Goal: Task Accomplishment & Management: Use online tool/utility

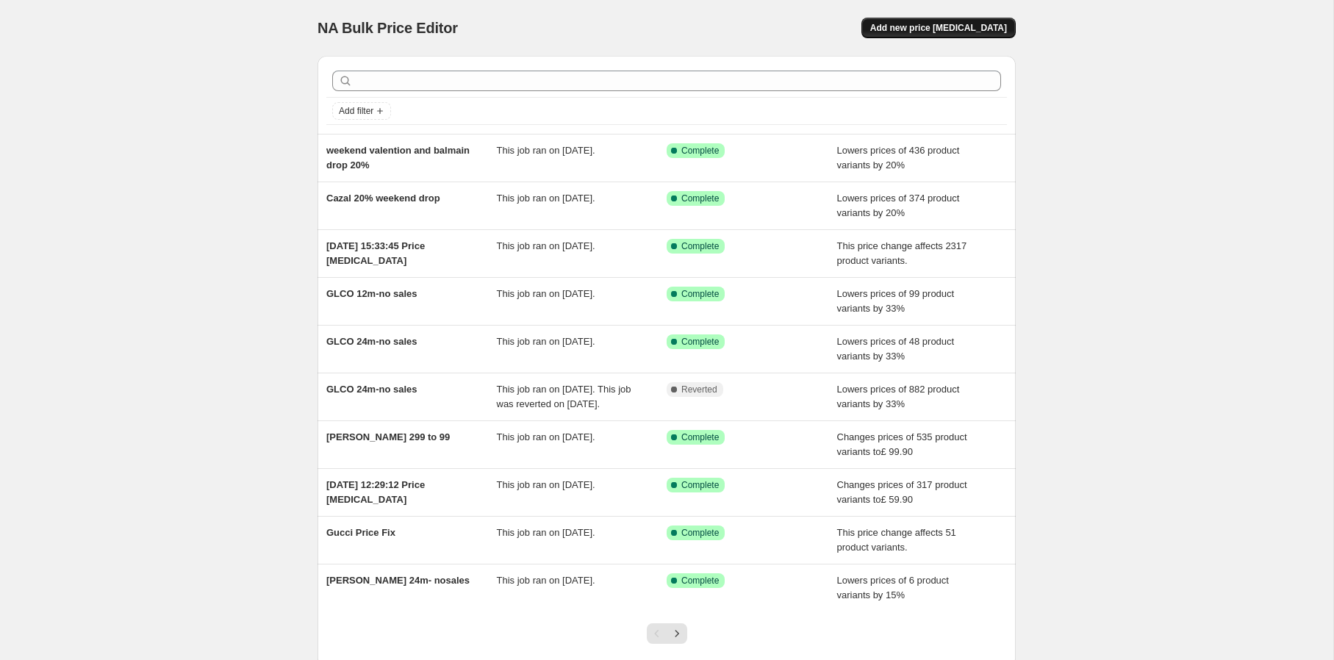
click at [956, 32] on span "Add new price [MEDICAL_DATA]" at bounding box center [938, 28] width 137 height 12
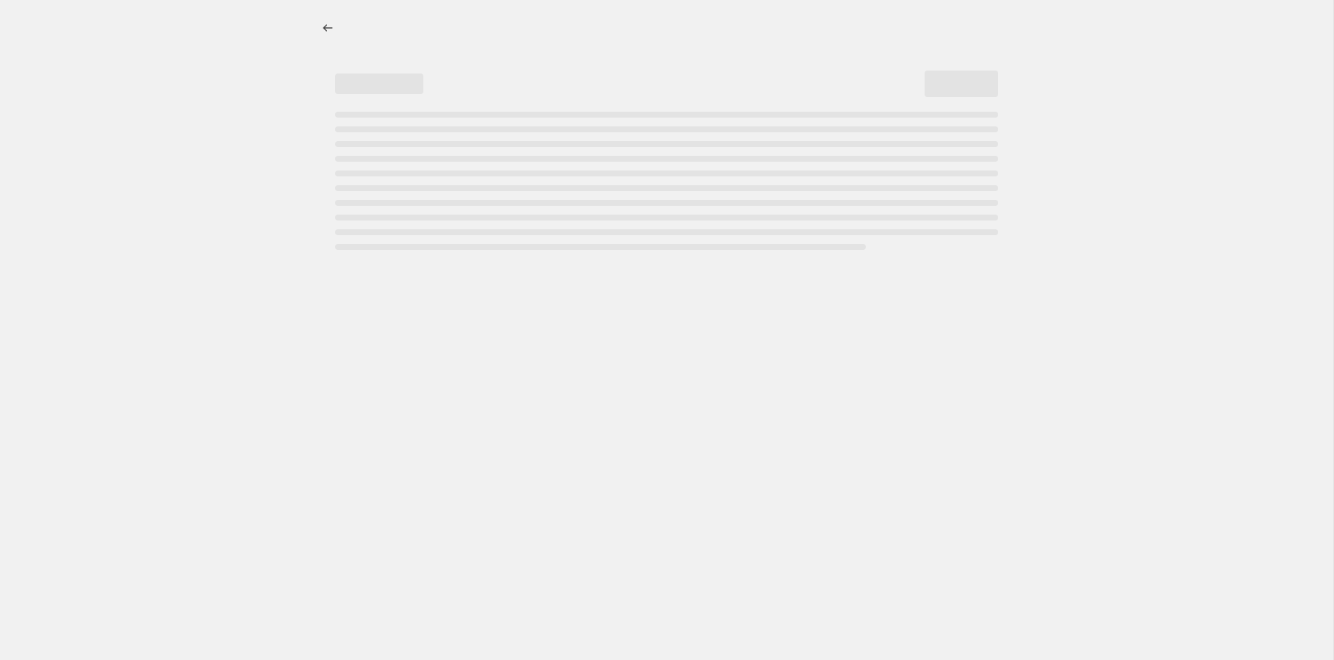
select select "percentage"
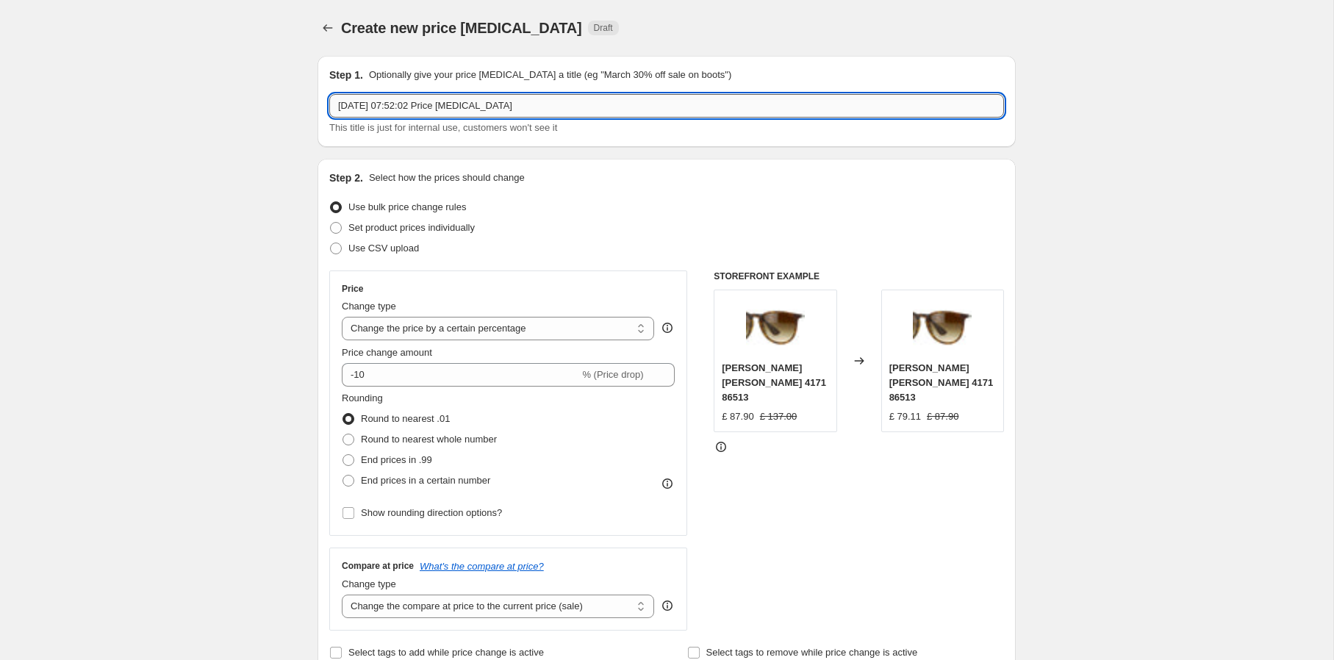
click at [650, 110] on input "4 Oct 2025, 07:52:02 Price change job" at bounding box center [666, 106] width 675 height 24
type input "seeing society -15%"
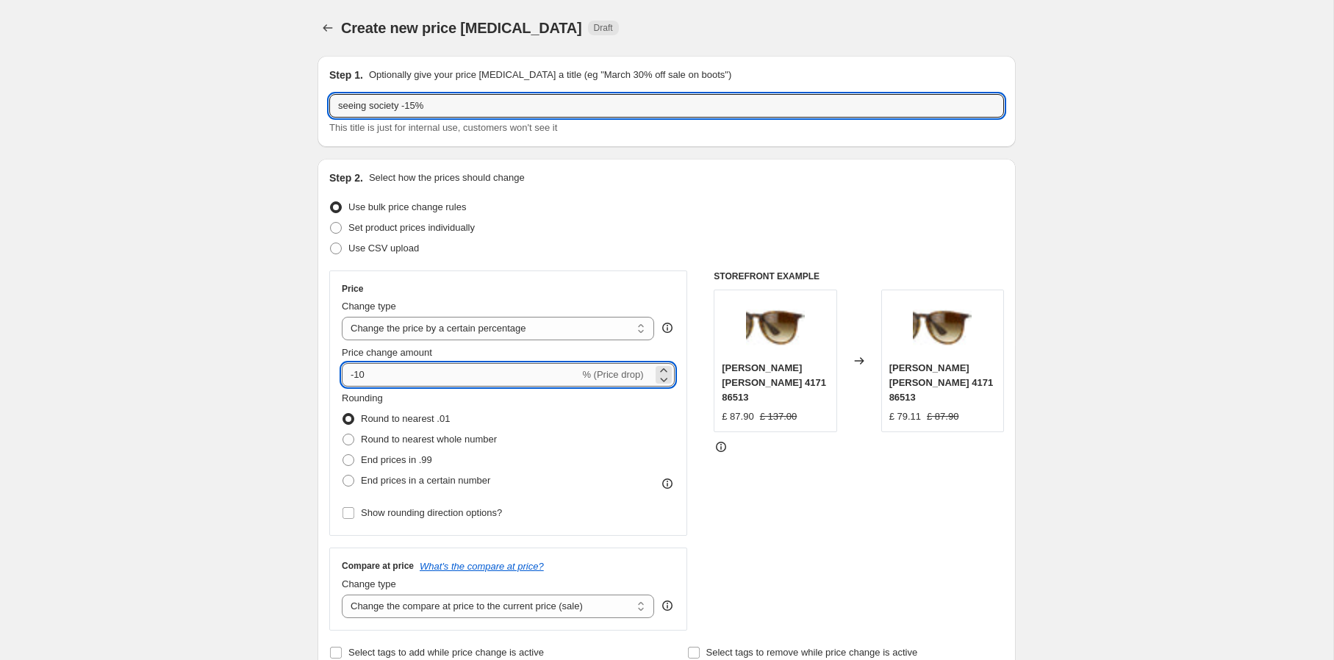
click at [445, 384] on input "-10" at bounding box center [460, 375] width 237 height 24
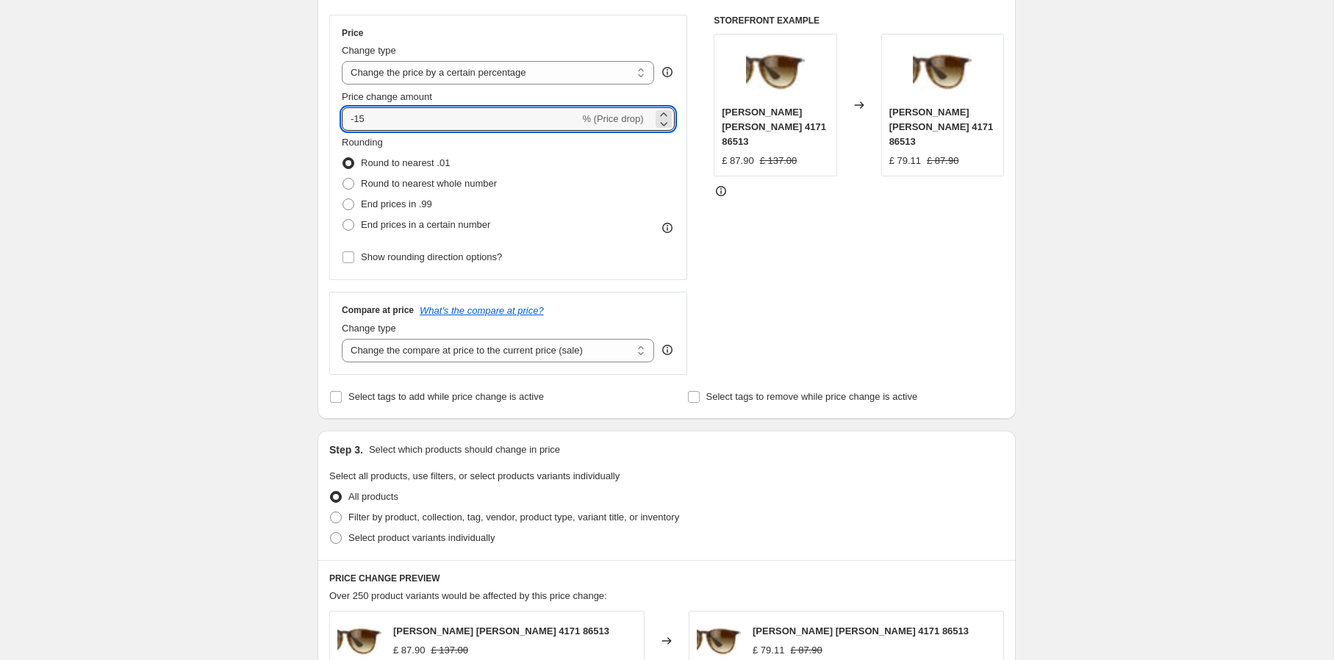
scroll to position [281, 0]
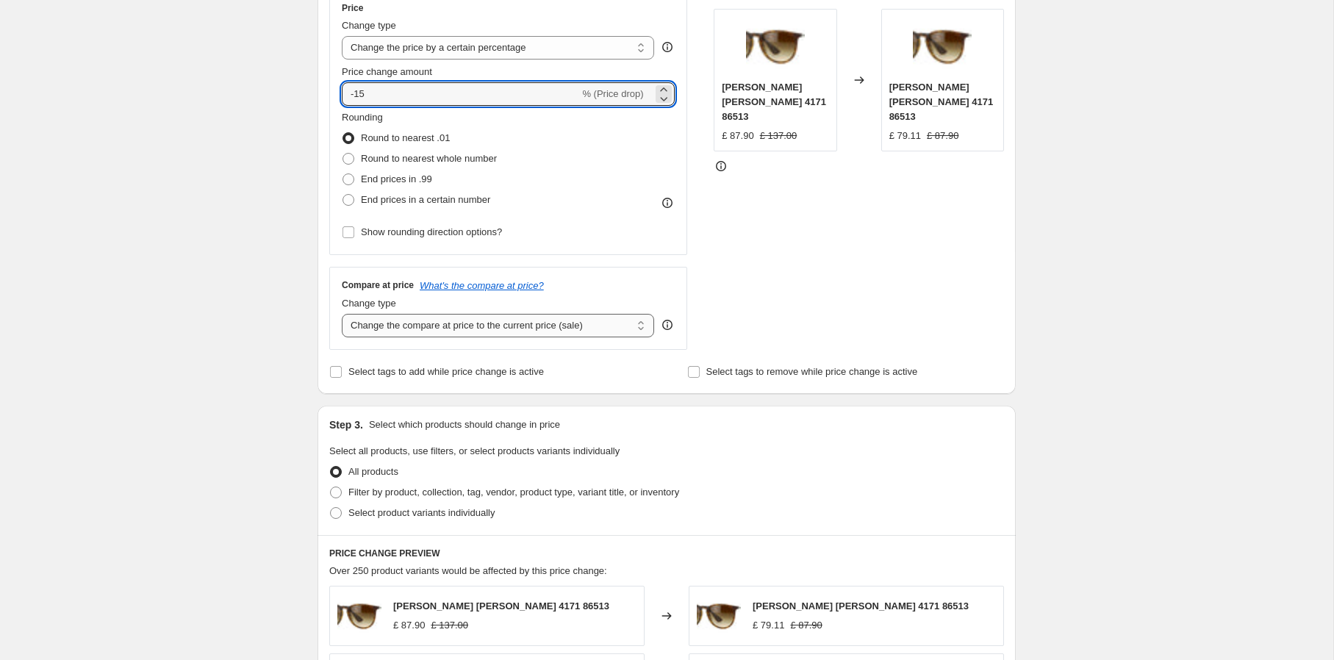
type input "-15"
click at [553, 328] on select "Change the compare at price to the current price (sale) Change the compare at p…" at bounding box center [498, 326] width 312 height 24
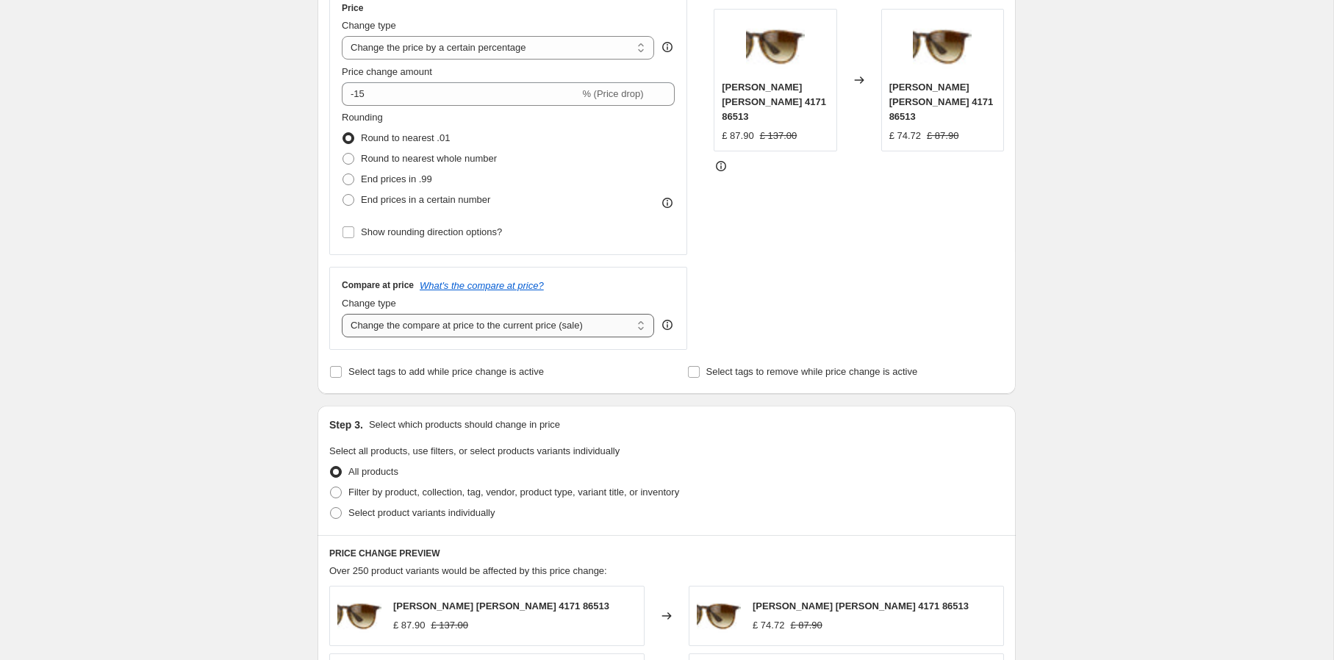
select select "no_change"
click at [342, 314] on select "Change the compare at price to the current price (sale) Change the compare at p…" at bounding box center [498, 326] width 312 height 24
drag, startPoint x: 460, startPoint y: 489, endPoint x: 452, endPoint y: 498, distance: 11.4
click at [460, 489] on span "Filter by product, collection, tag, vendor, product type, variant title, or inv…" at bounding box center [513, 492] width 331 height 11
click at [331, 487] on input "Filter by product, collection, tag, vendor, product type, variant title, or inv…" at bounding box center [330, 487] width 1 height 1
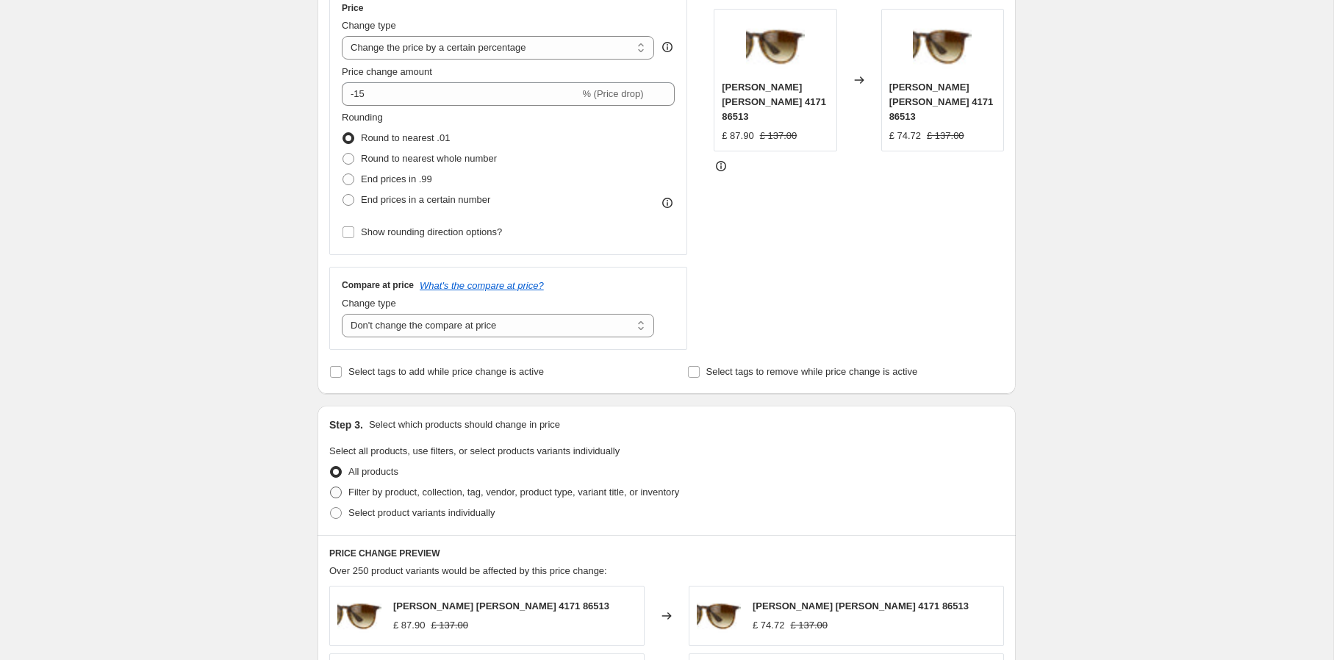
radio input "true"
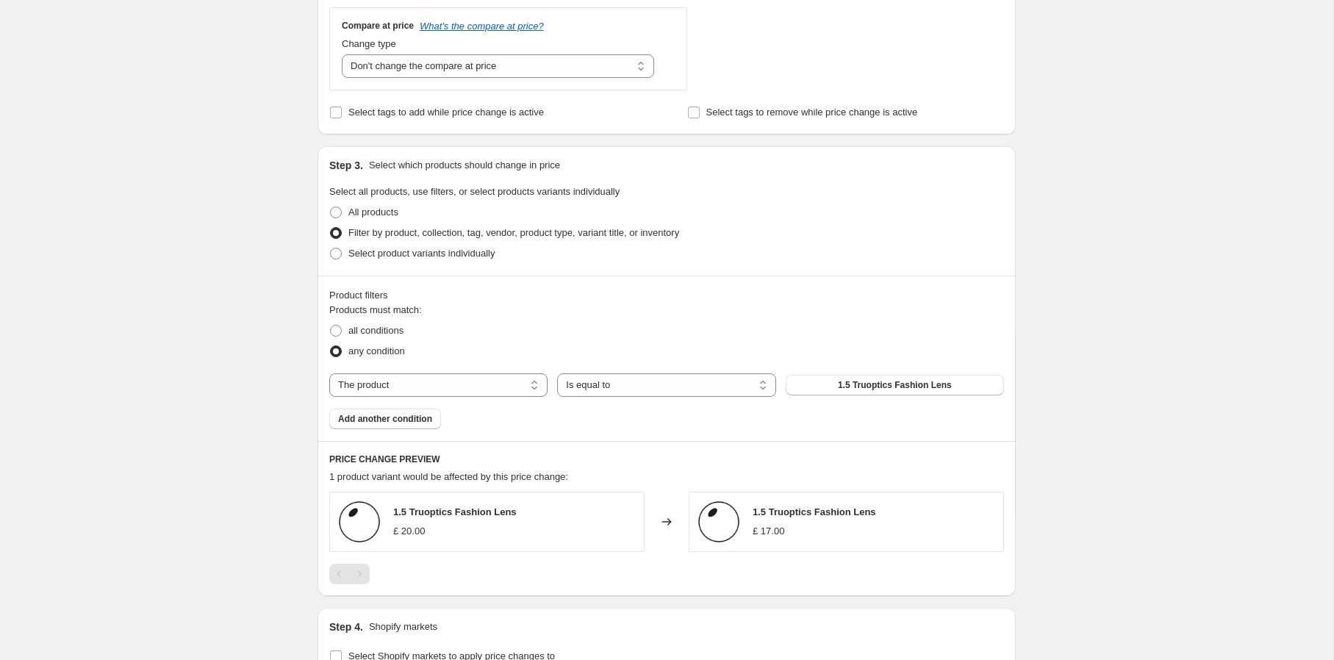
scroll to position [559, 0]
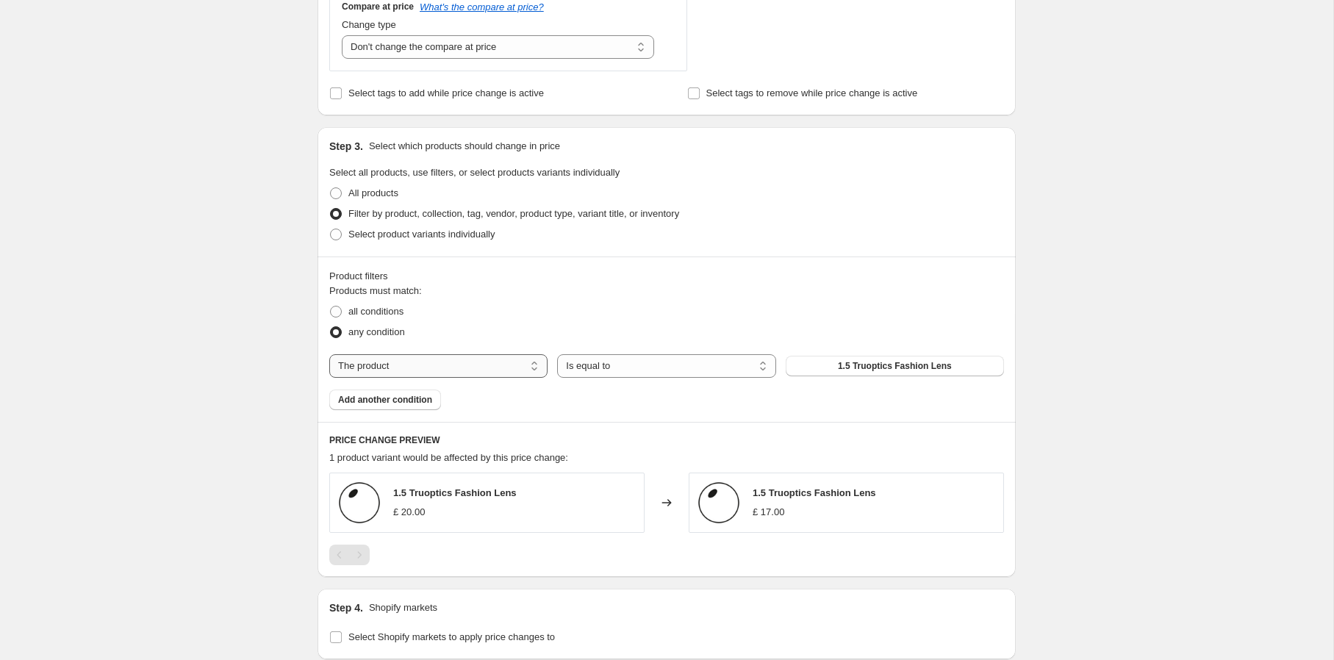
click at [476, 365] on select "The product The product's collection The product's tag The product's vendor The…" at bounding box center [438, 366] width 218 height 24
select select "vendor"
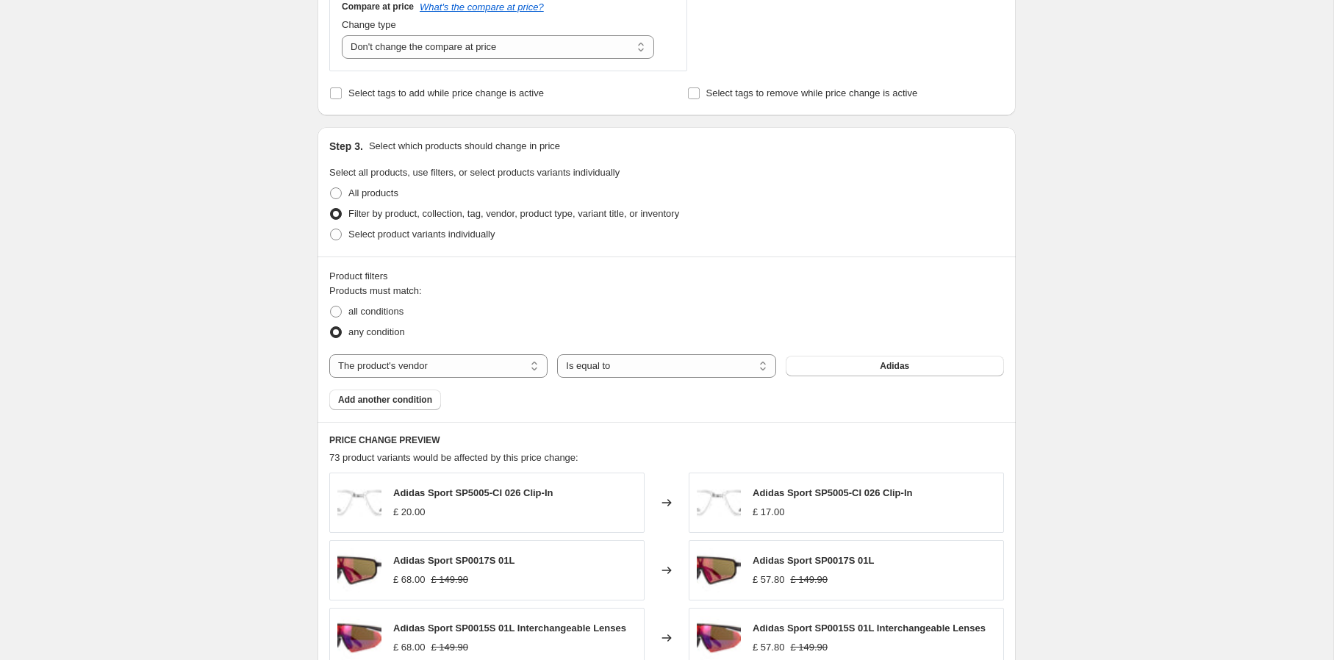
click at [828, 365] on button "Adidas" at bounding box center [895, 366] width 218 height 21
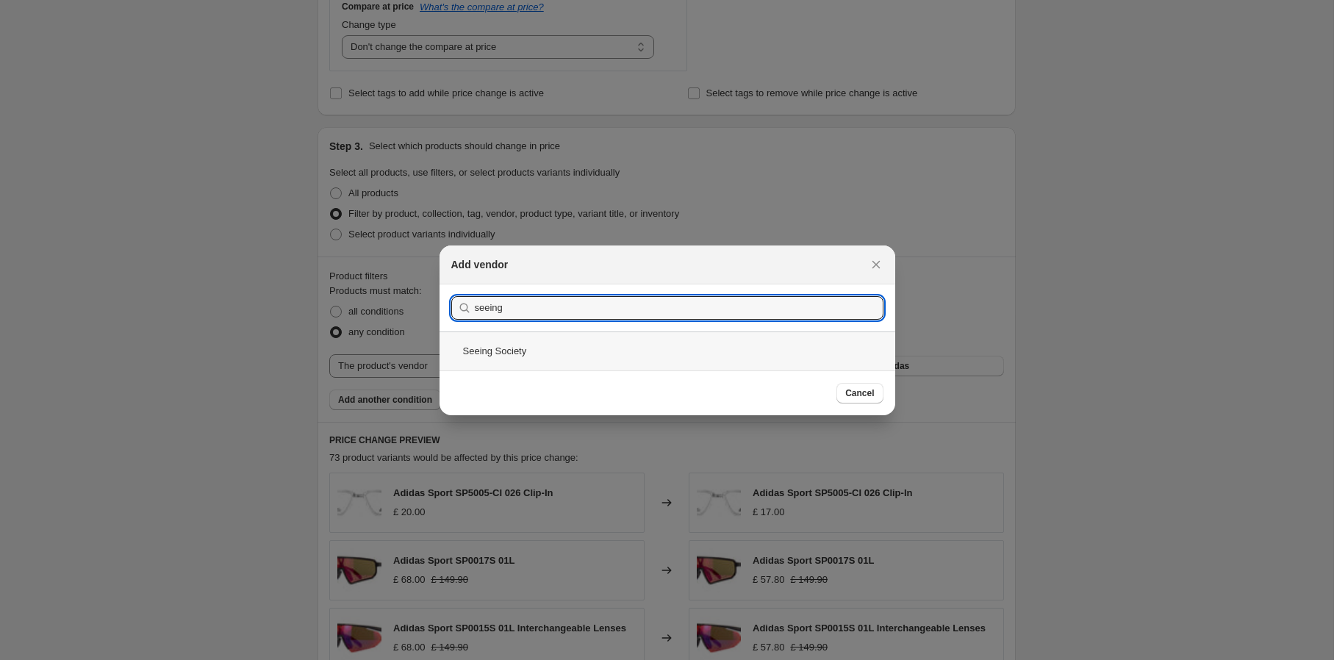
type input "seeing"
click at [727, 354] on div "Seeing Society" at bounding box center [667, 350] width 456 height 39
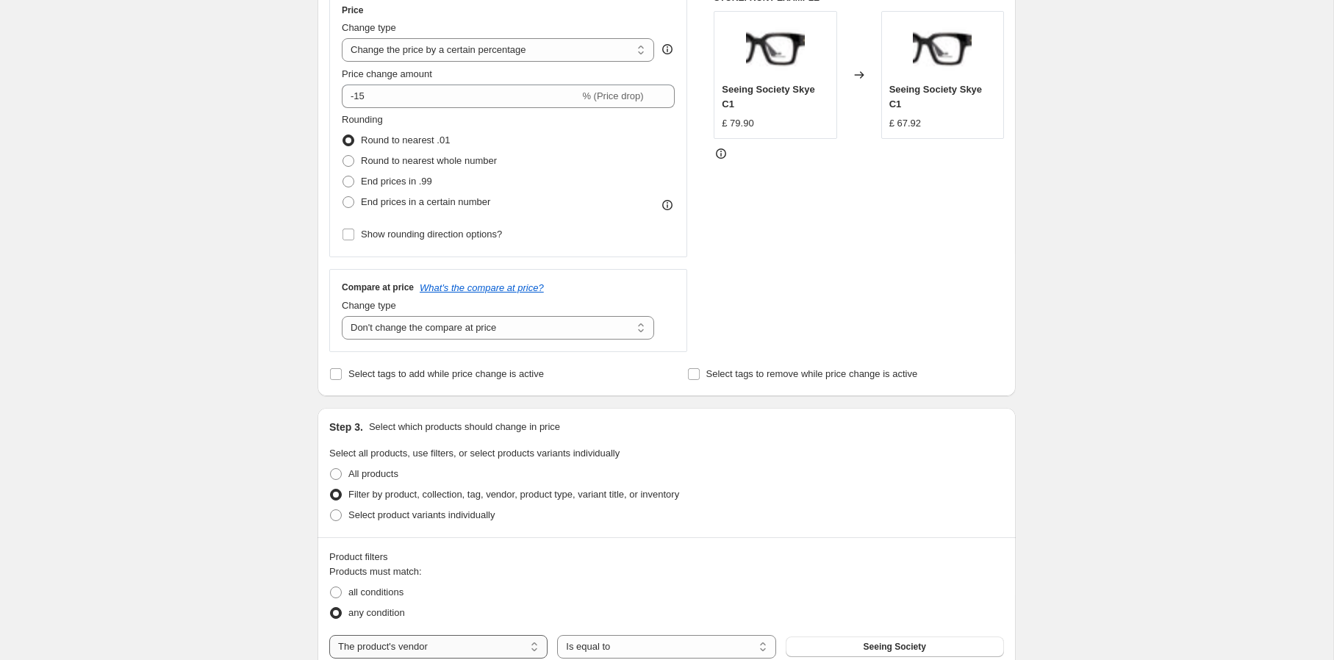
scroll to position [265, 0]
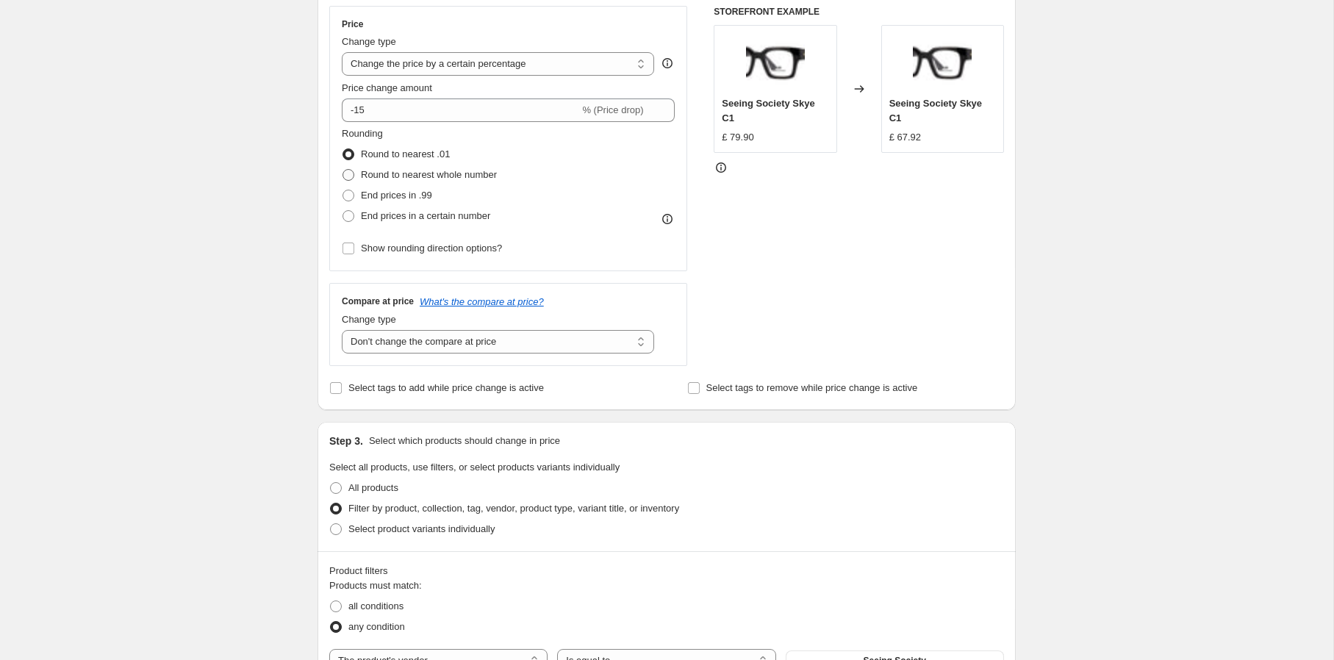
click at [483, 177] on span "Round to nearest whole number" at bounding box center [429, 174] width 136 height 11
click at [343, 170] on input "Round to nearest whole number" at bounding box center [342, 169] width 1 height 1
radio input "true"
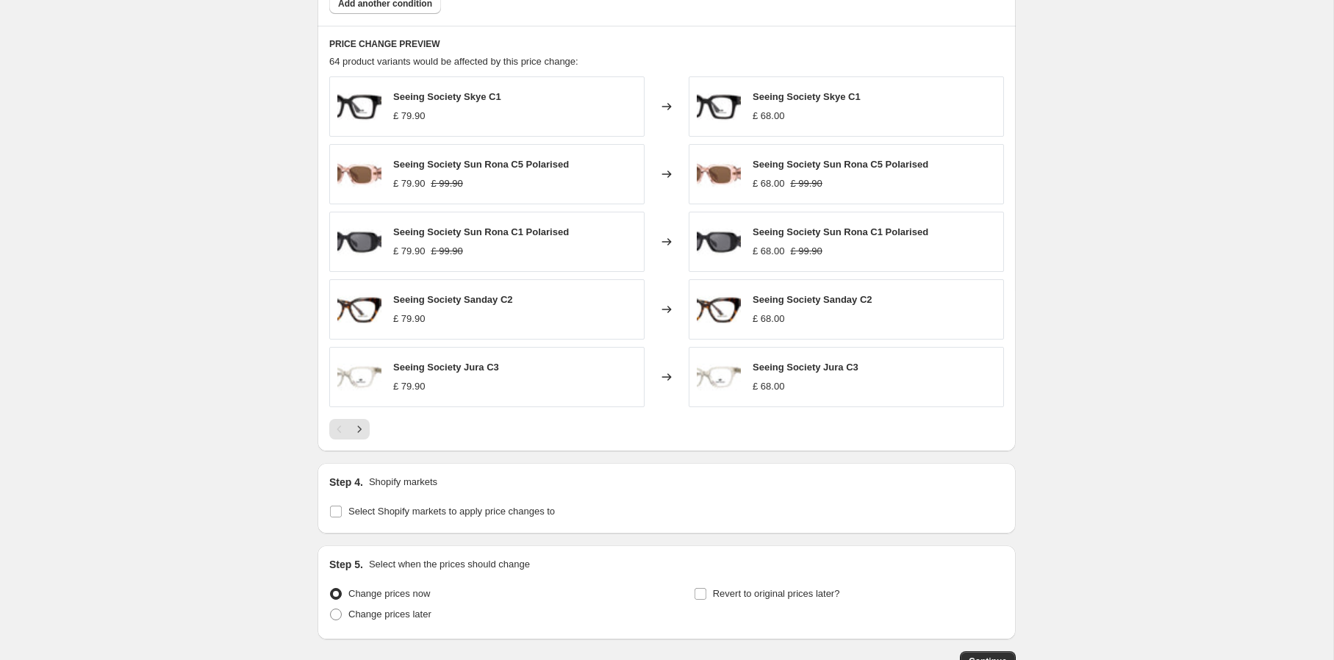
scroll to position [1057, 0]
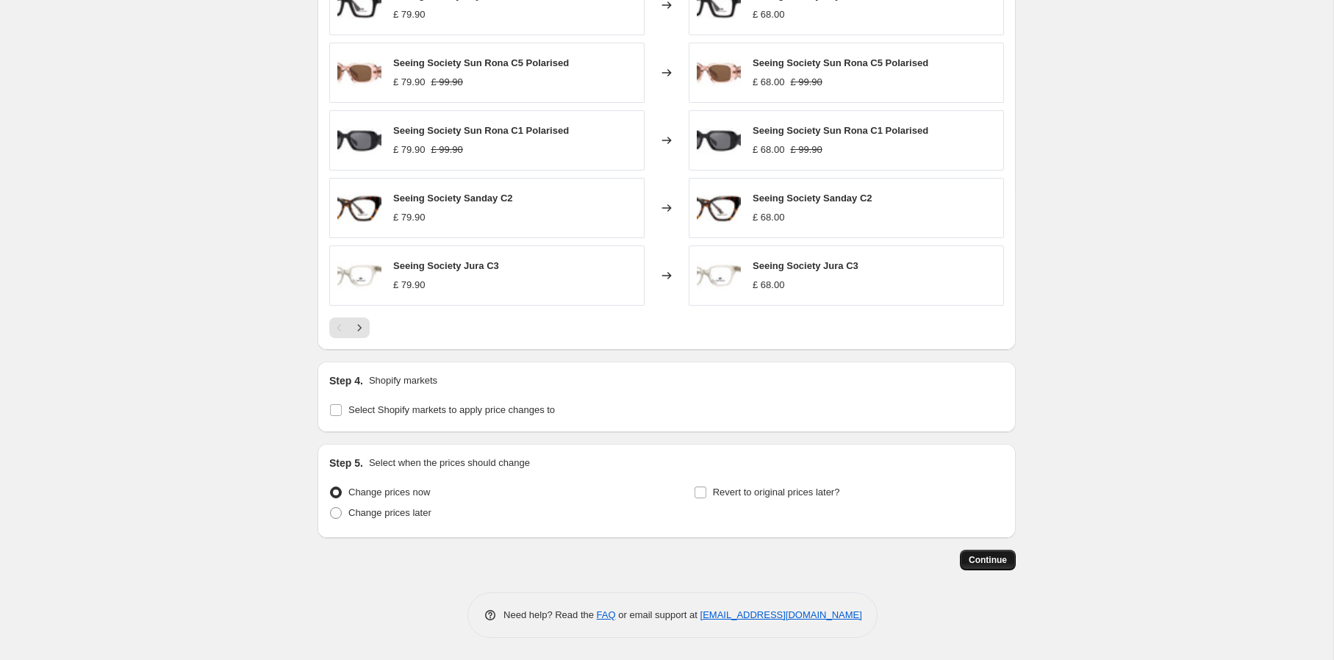
click at [980, 561] on span "Continue" at bounding box center [988, 560] width 38 height 12
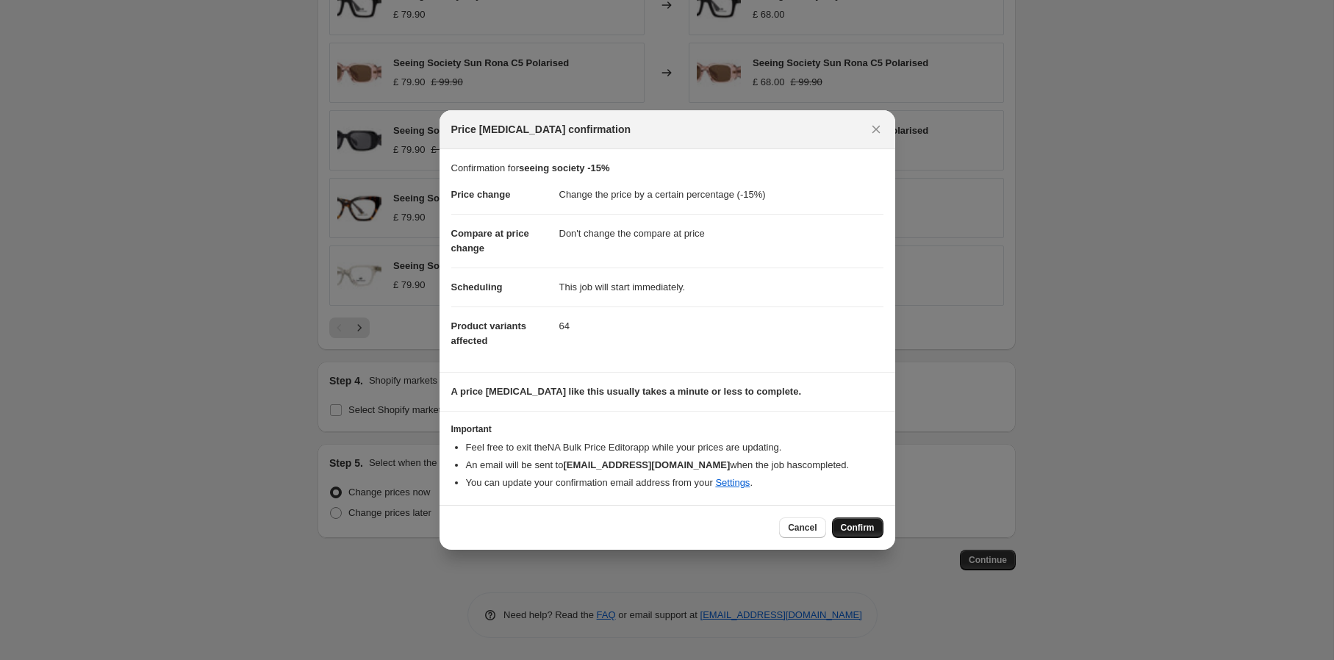
click at [855, 528] on span "Confirm" at bounding box center [858, 528] width 34 height 12
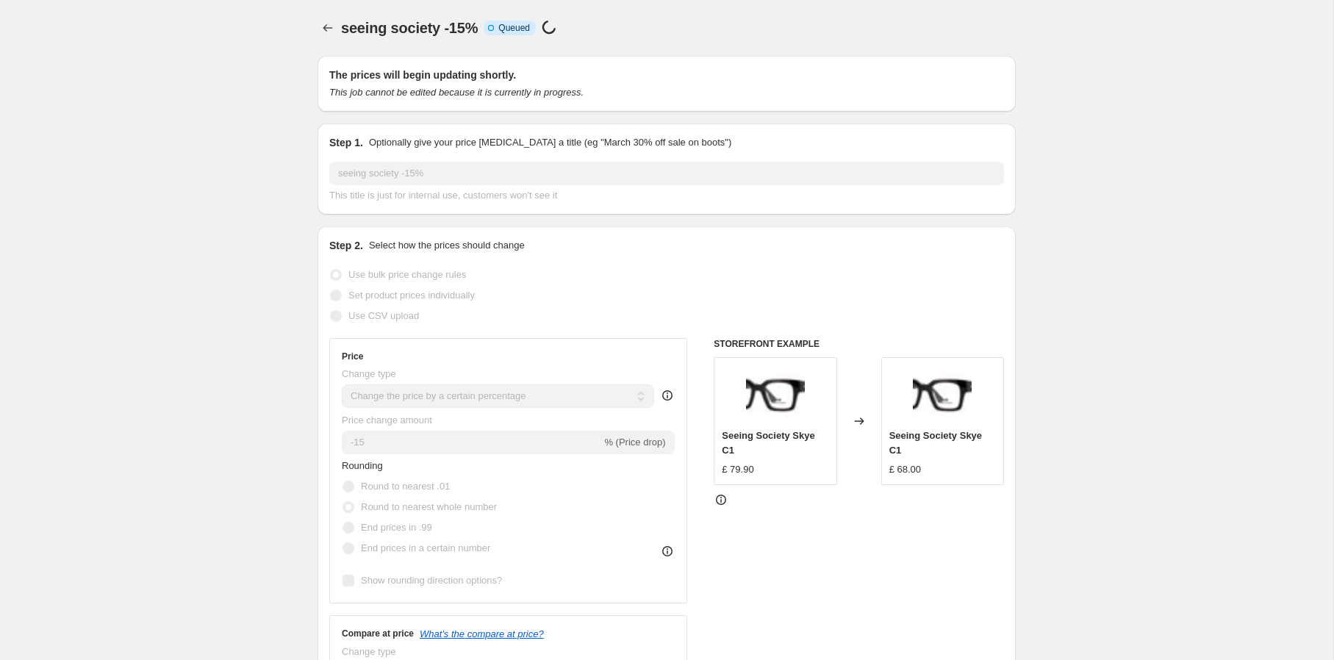
scroll to position [1057, 0]
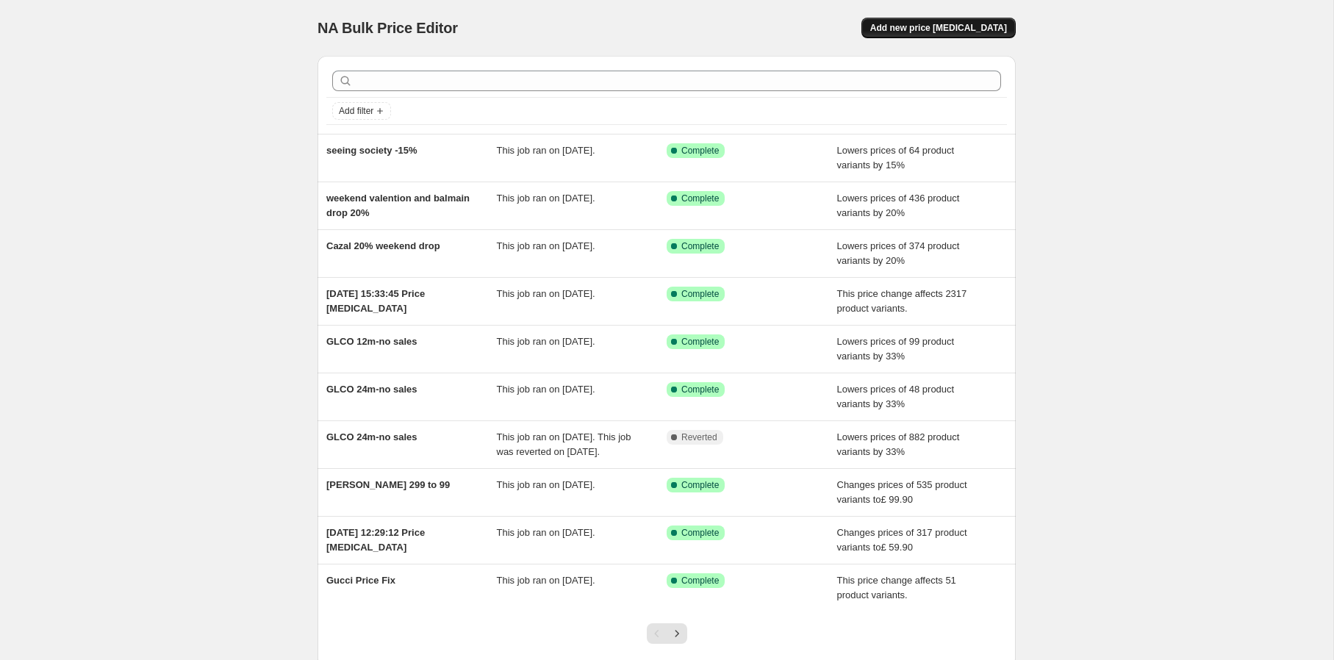
click at [926, 28] on span "Add new price [MEDICAL_DATA]" at bounding box center [938, 28] width 137 height 12
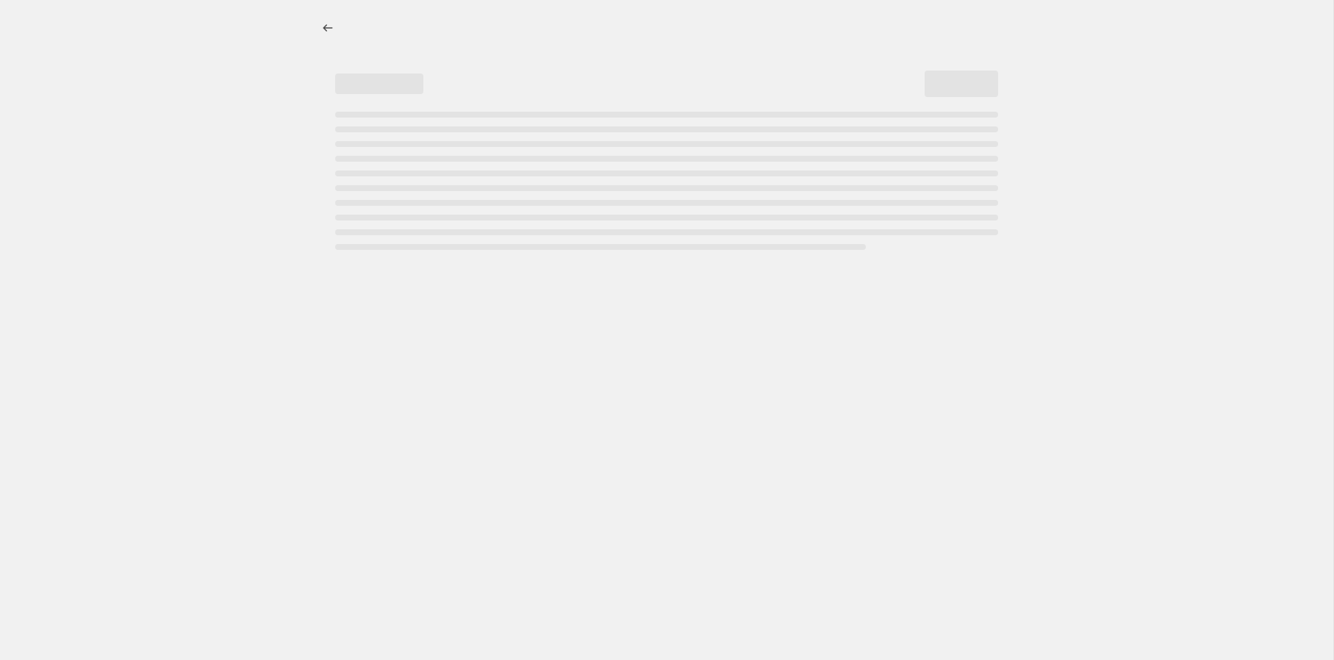
select select "percentage"
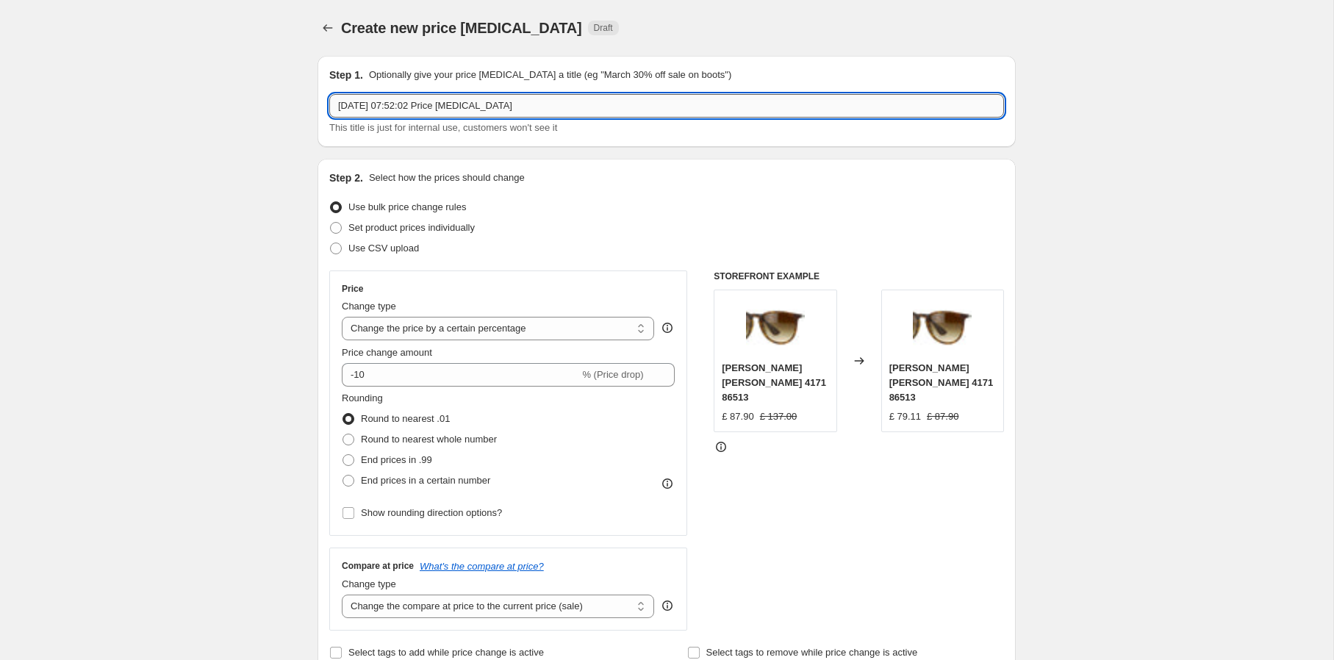
click at [823, 112] on input "4 Oct 2025, 07:52:02 Price change job" at bounding box center [666, 106] width 675 height 24
type input "thierry lasry -20%"
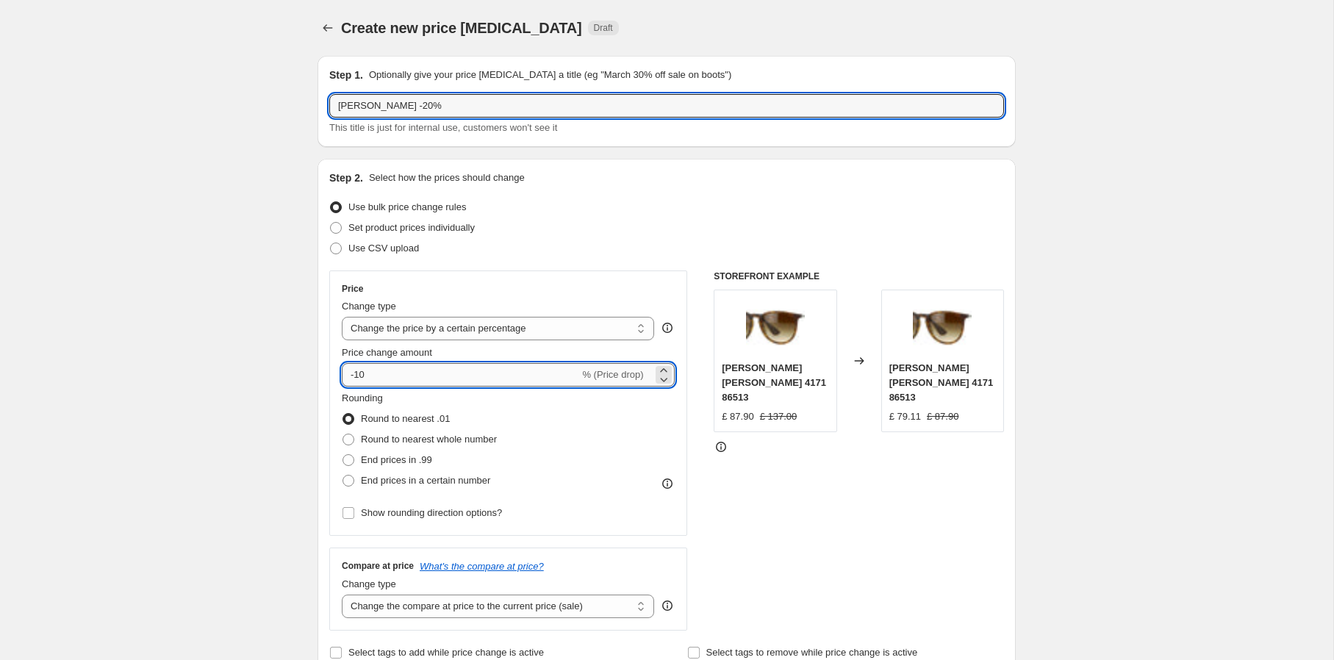
click at [377, 376] on input "-10" at bounding box center [460, 375] width 237 height 24
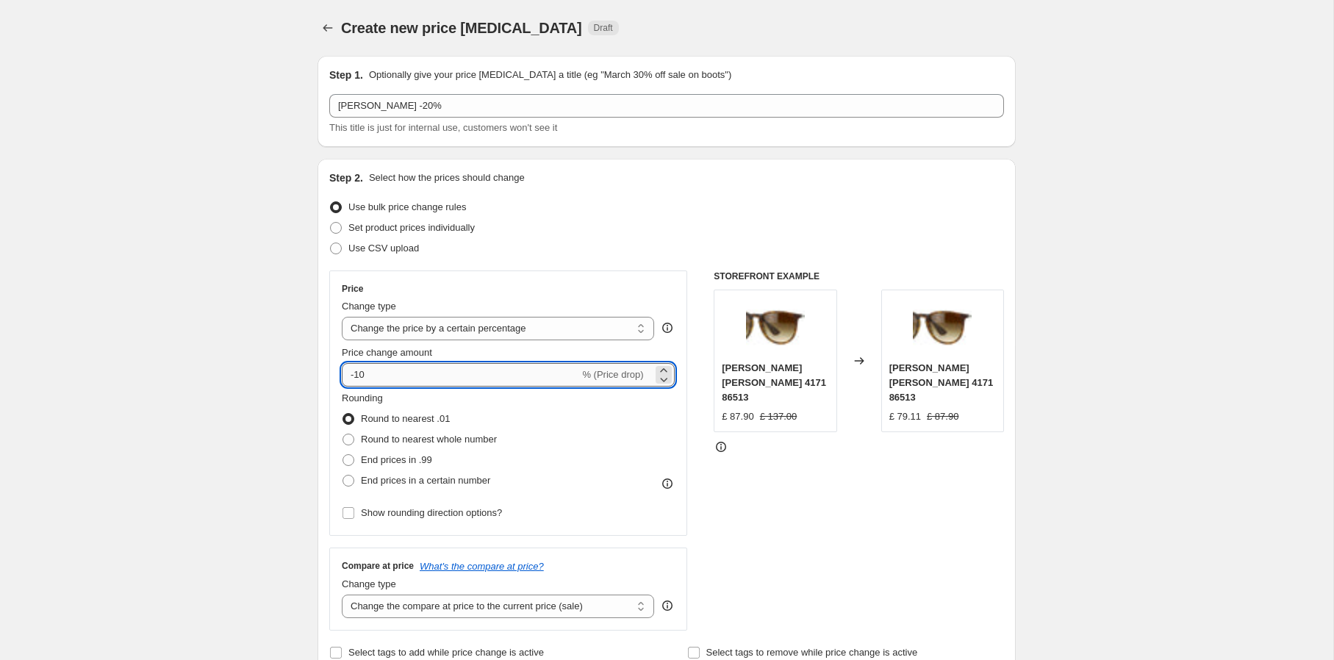
type input "-1"
type input "-20"
click at [411, 439] on span "Round to nearest whole number" at bounding box center [429, 439] width 136 height 11
click at [343, 434] on input "Round to nearest whole number" at bounding box center [342, 434] width 1 height 1
radio input "true"
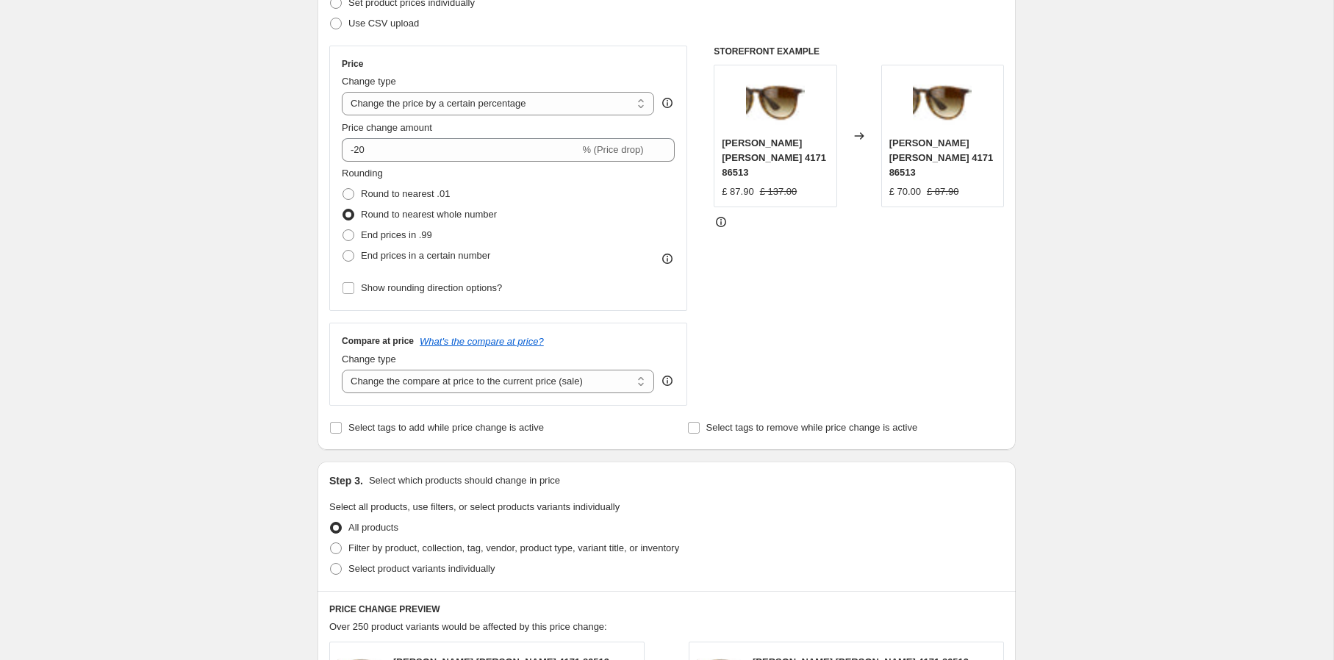
scroll to position [230, 0]
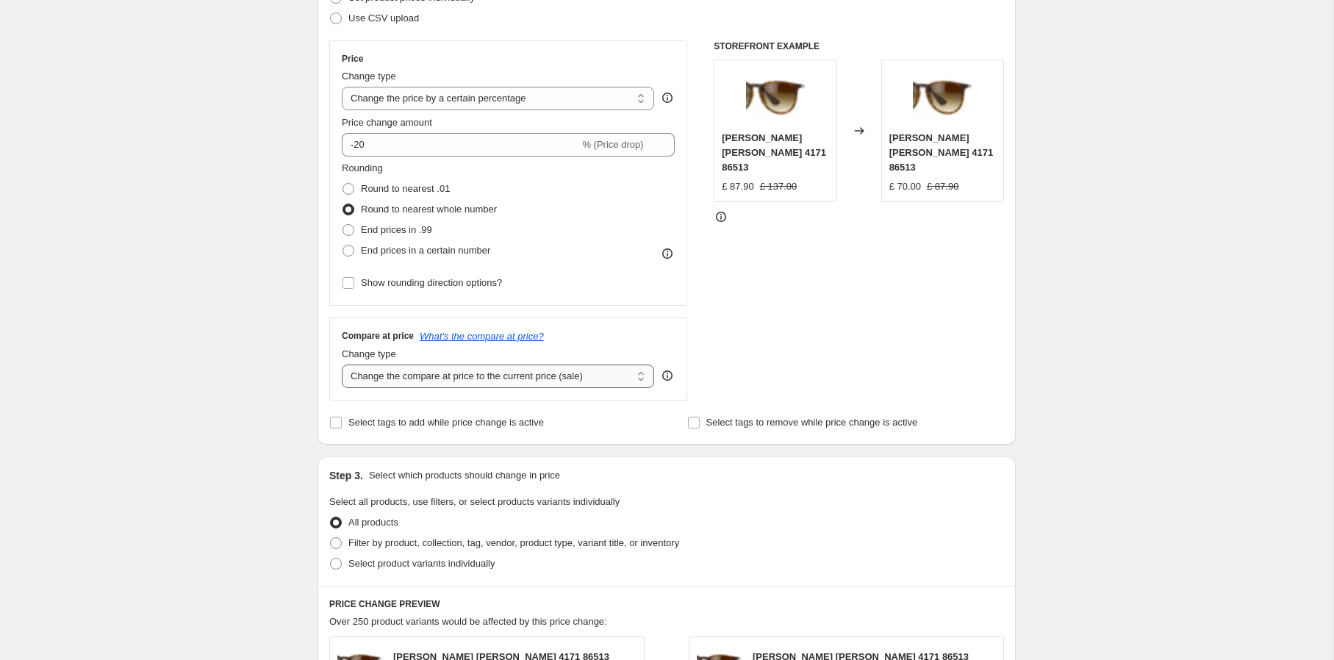
click at [498, 377] on select "Change the compare at price to the current price (sale) Change the compare at p…" at bounding box center [498, 377] width 312 height 24
select select "no_change"
click at [342, 365] on select "Change the compare at price to the current price (sale) Change the compare at p…" at bounding box center [498, 377] width 312 height 24
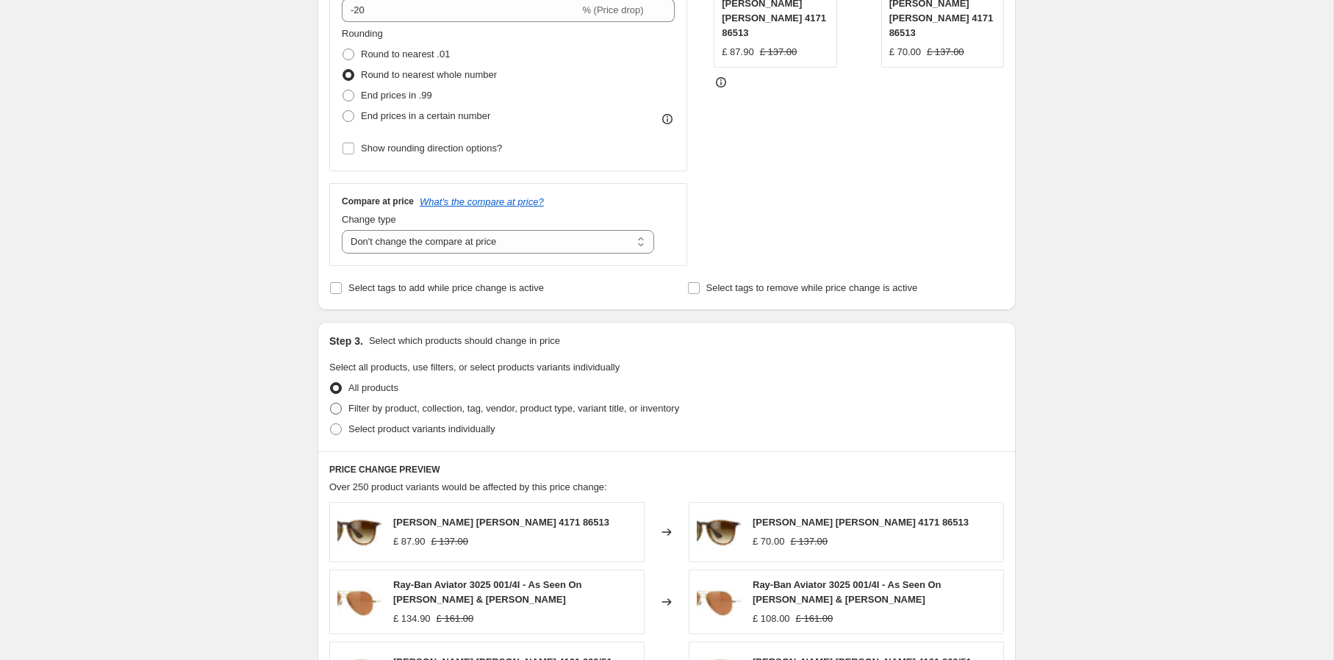
click at [464, 406] on span "Filter by product, collection, tag, vendor, product type, variant title, or inv…" at bounding box center [513, 408] width 331 height 11
click at [331, 403] on input "Filter by product, collection, tag, vendor, product type, variant title, or inv…" at bounding box center [330, 403] width 1 height 1
radio input "true"
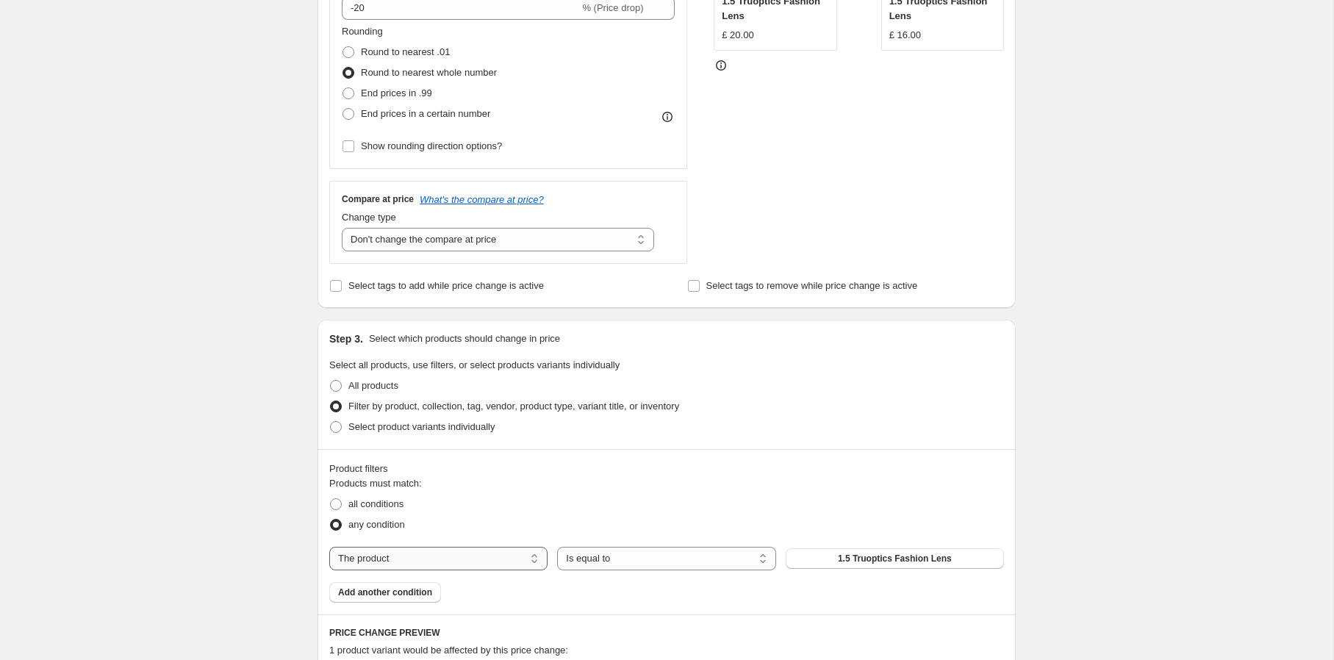
click at [442, 556] on select "The product The product's collection The product's tag The product's vendor The…" at bounding box center [438, 559] width 218 height 24
select select "vendor"
click at [844, 558] on button "Adidas" at bounding box center [895, 558] width 218 height 21
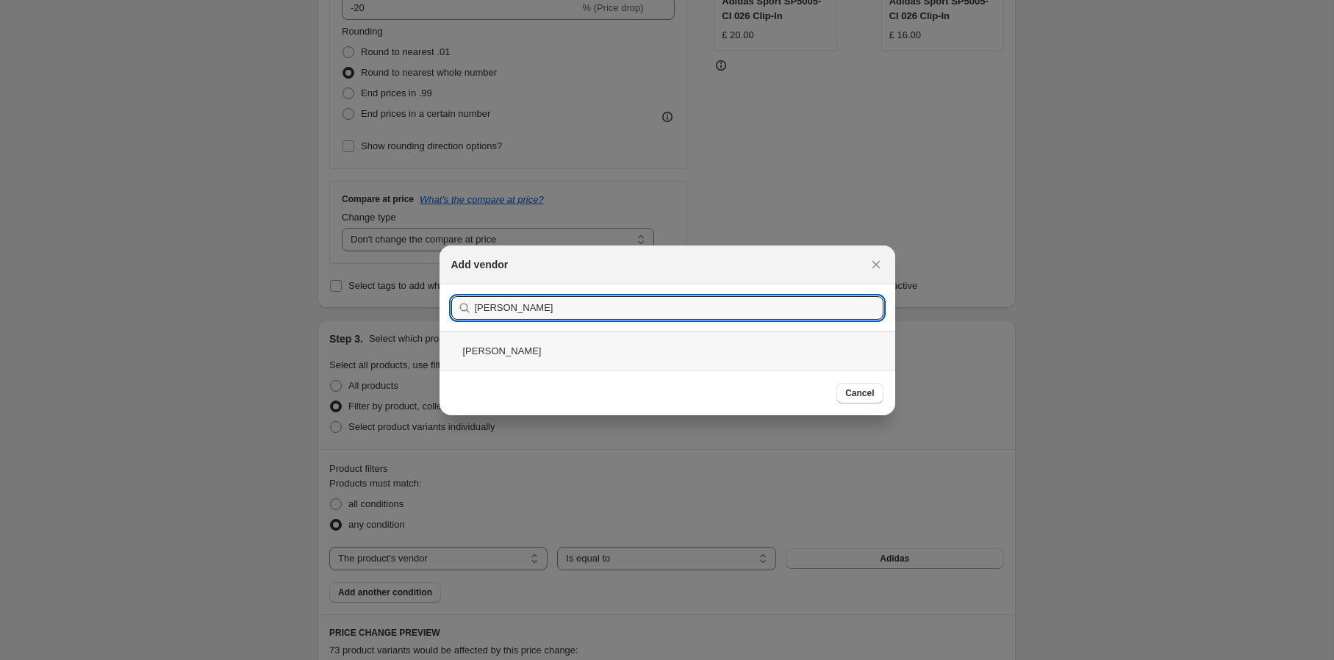
type input "thierry"
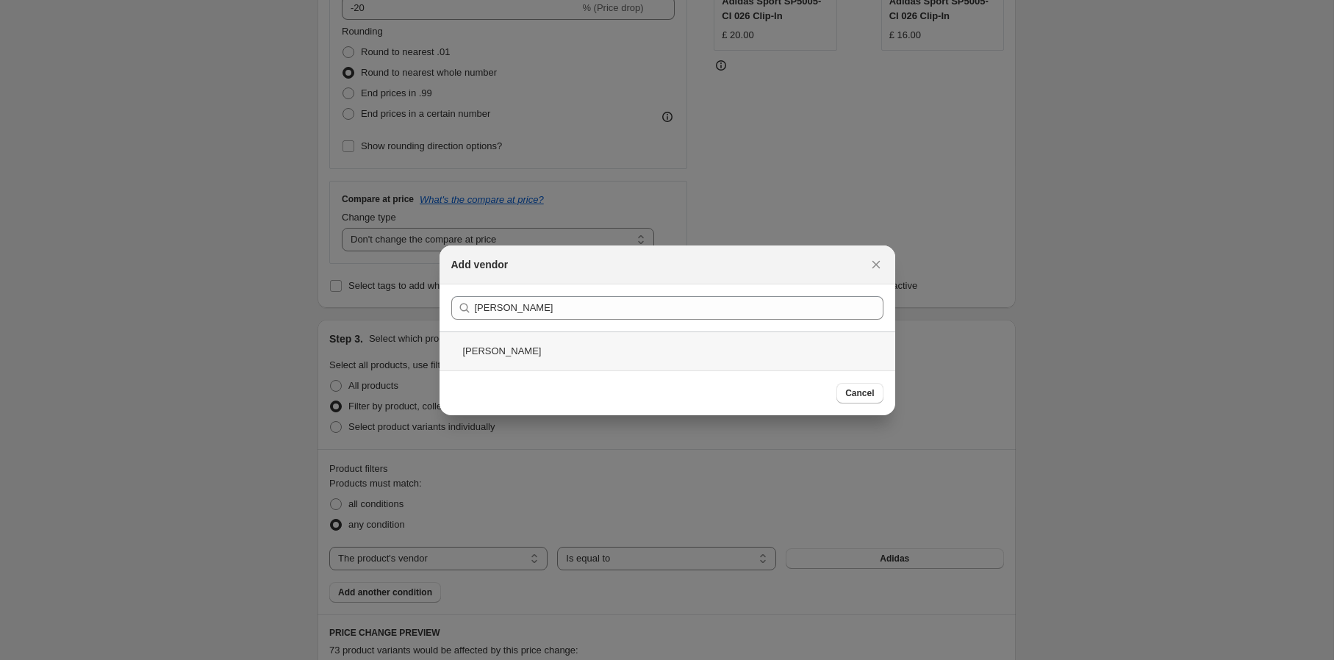
click at [592, 351] on div "Thierry Lasry" at bounding box center [667, 350] width 456 height 39
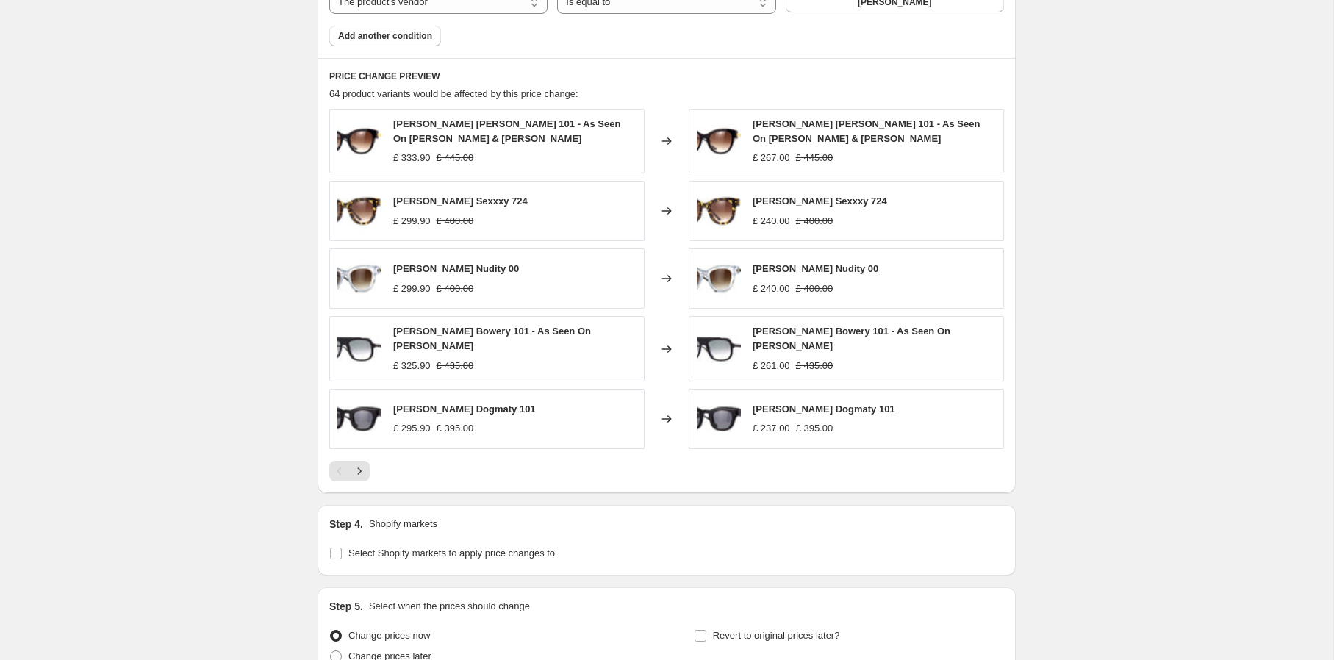
scroll to position [1061, 0]
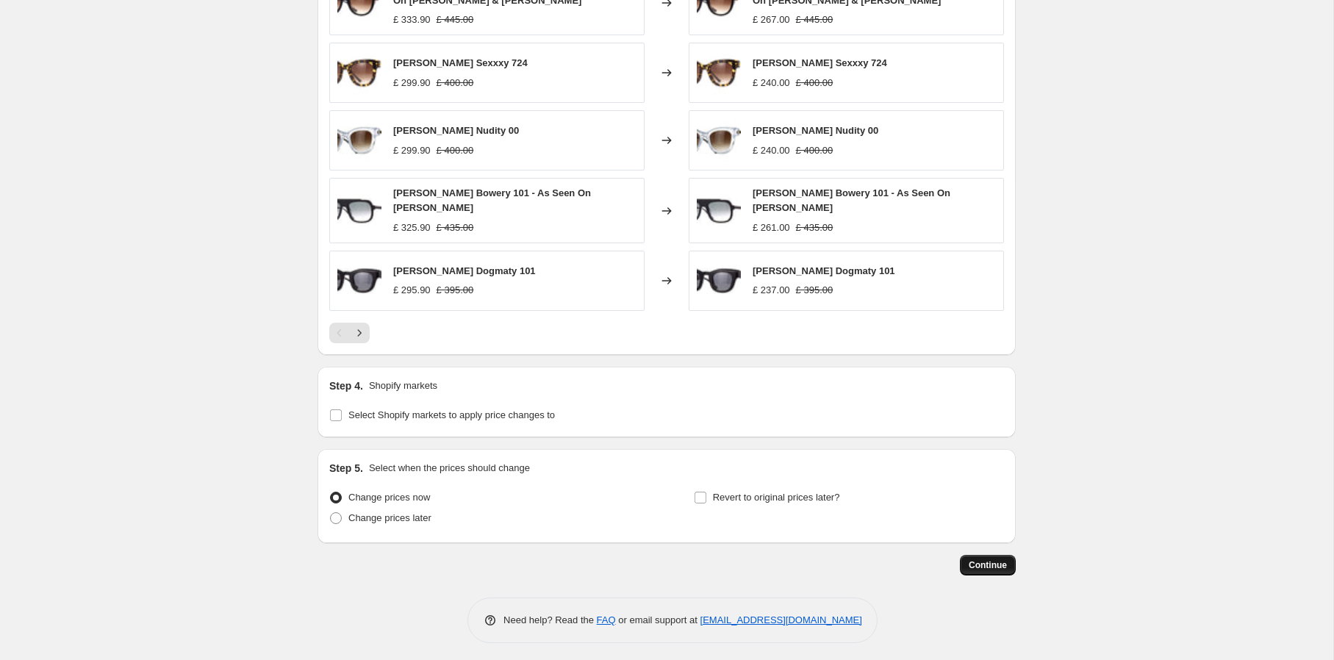
click at [996, 559] on span "Continue" at bounding box center [988, 565] width 38 height 12
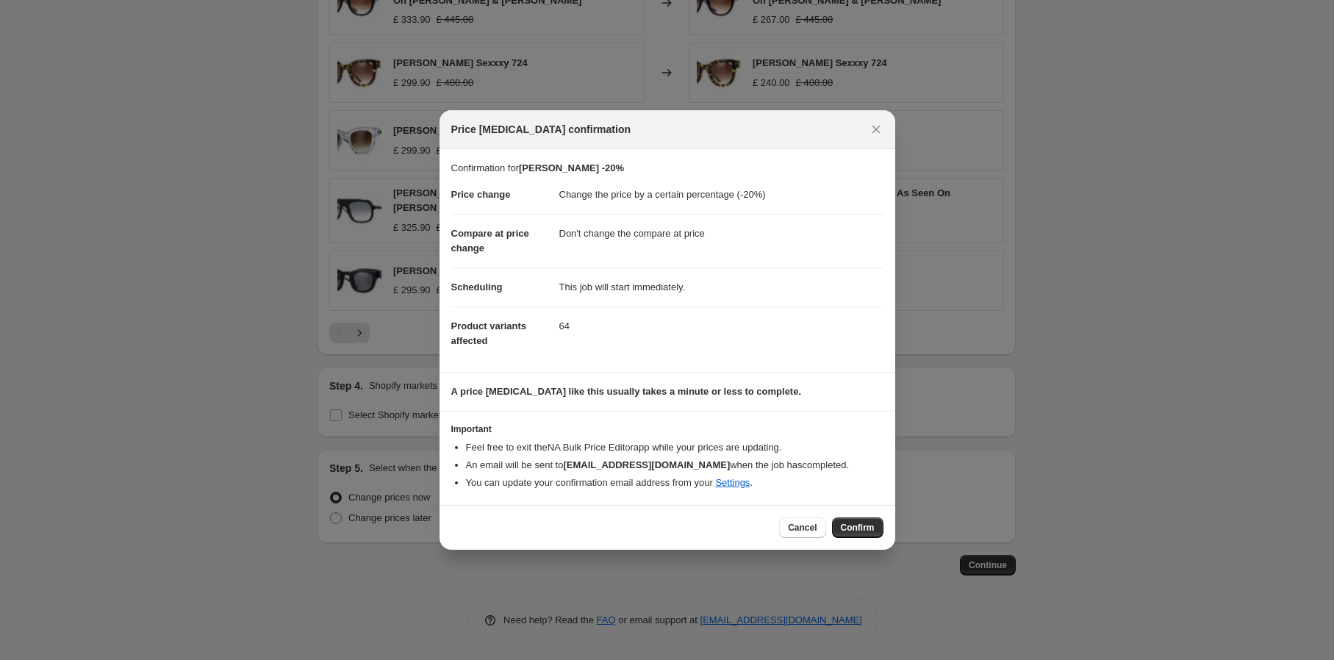
click at [852, 531] on span "Confirm" at bounding box center [858, 528] width 34 height 12
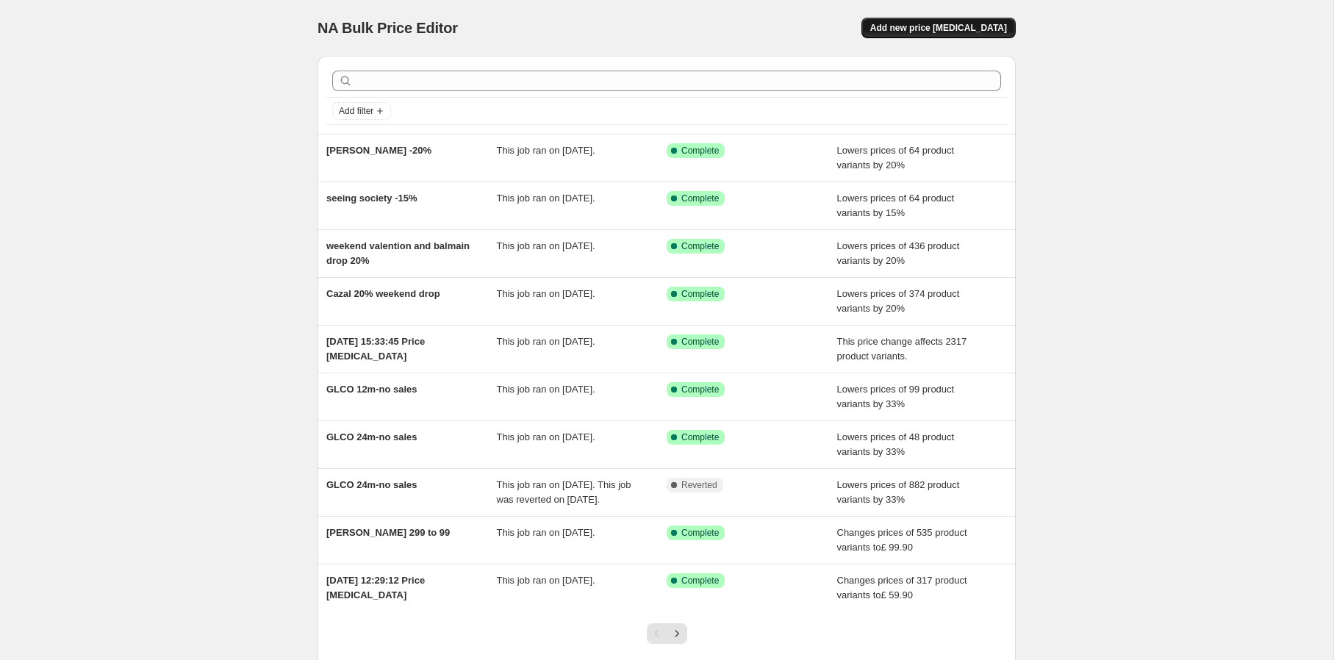
click at [993, 31] on span "Add new price [MEDICAL_DATA]" at bounding box center [938, 28] width 137 height 12
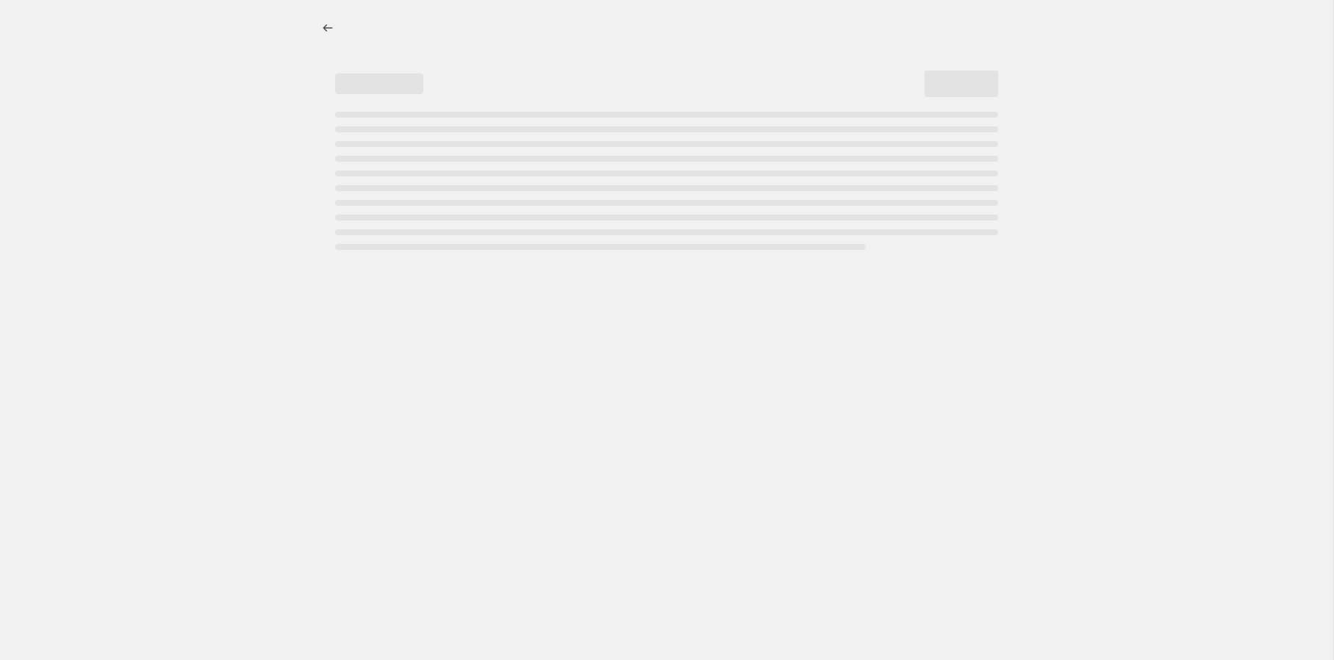
select select "percentage"
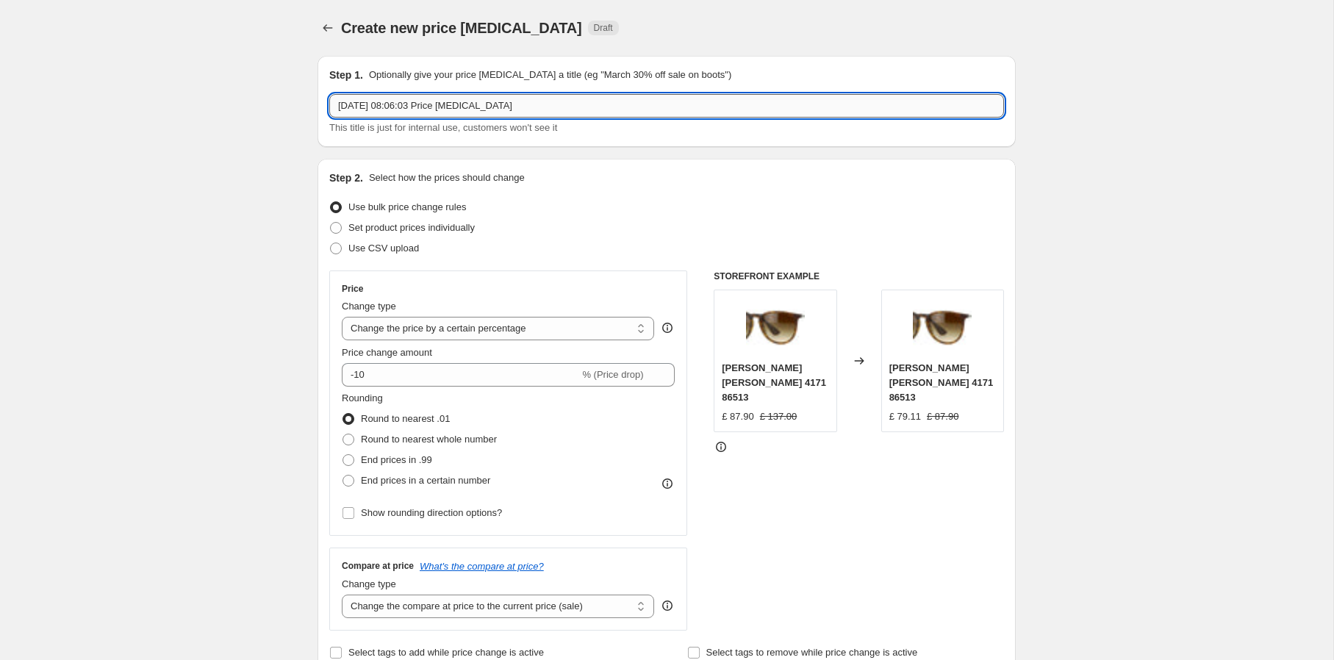
click at [698, 109] on input "4 Oct 2025, 08:06:03 Price change job" at bounding box center [666, 106] width 675 height 24
type input "Dior price drop Aus, UK, US"
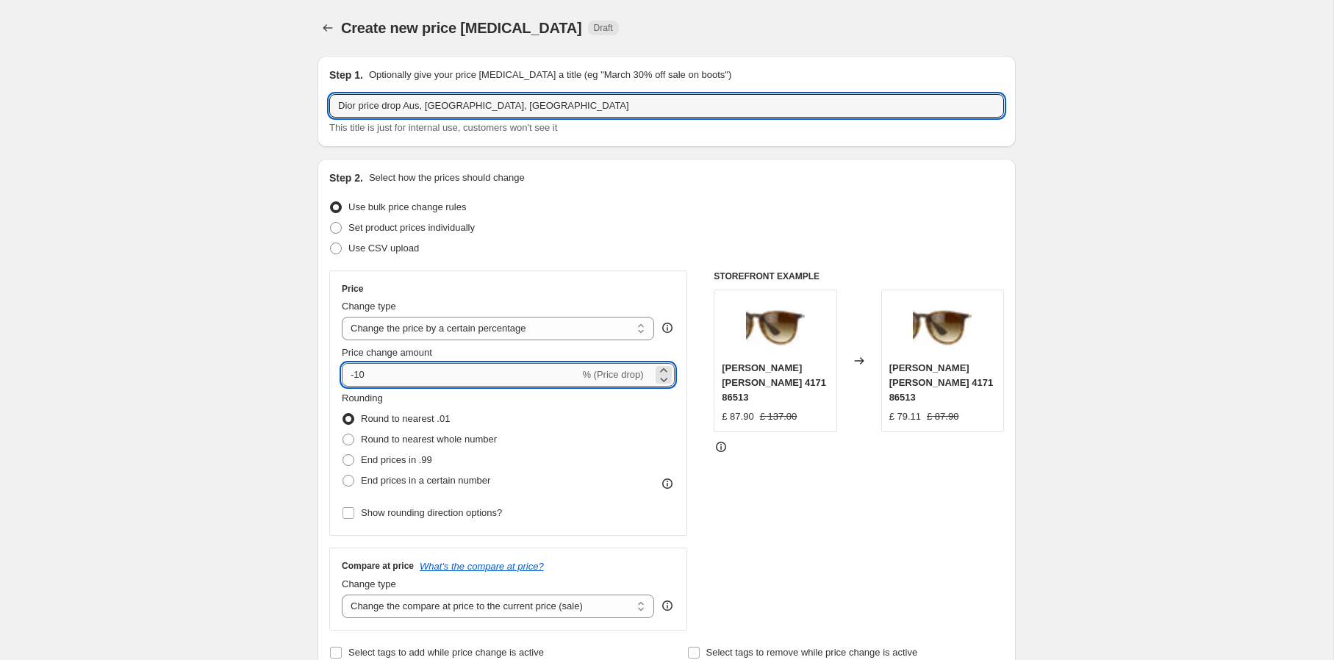
click at [379, 375] on input "-10" at bounding box center [460, 375] width 237 height 24
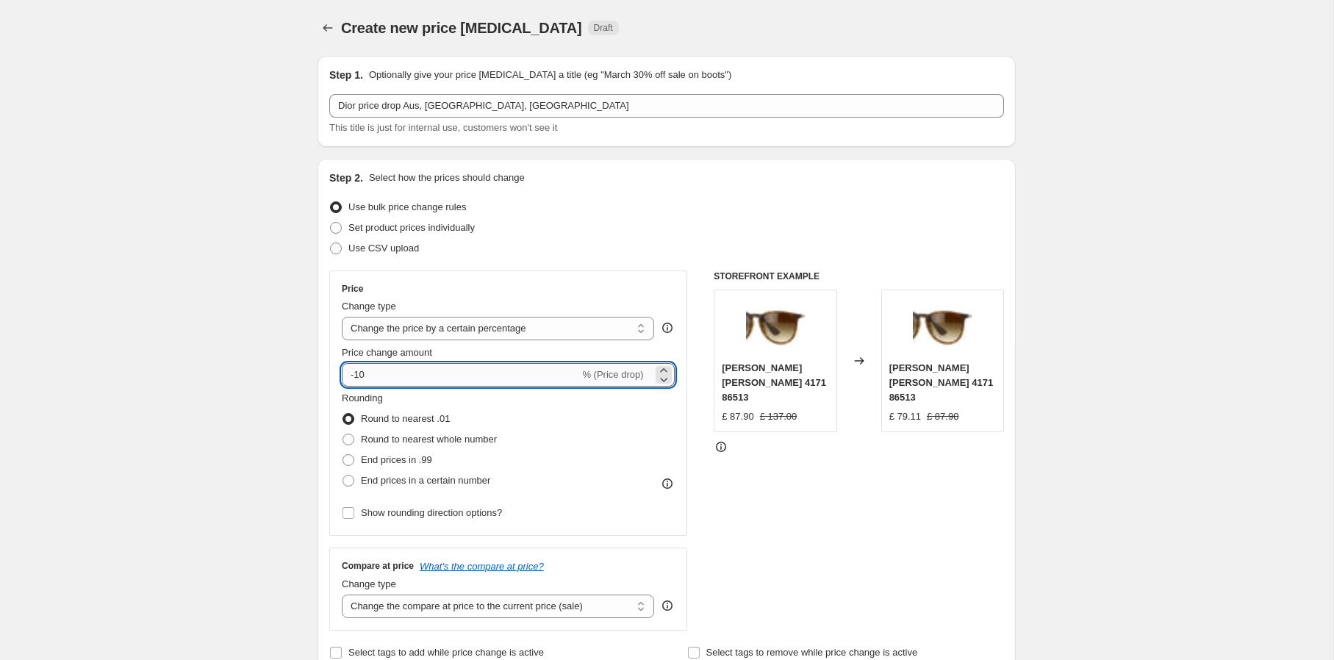
type input "-1"
type input "-20"
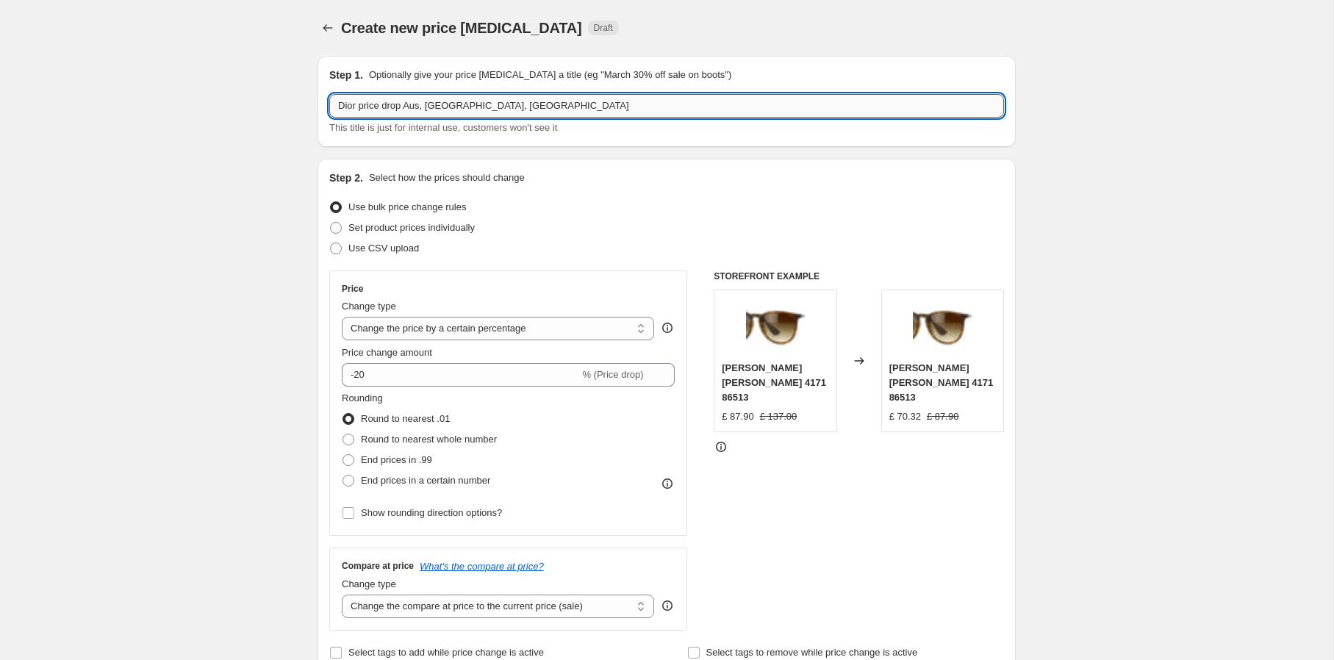
click at [527, 110] on input "Dior price drop Aus, UK, US" at bounding box center [666, 106] width 675 height 24
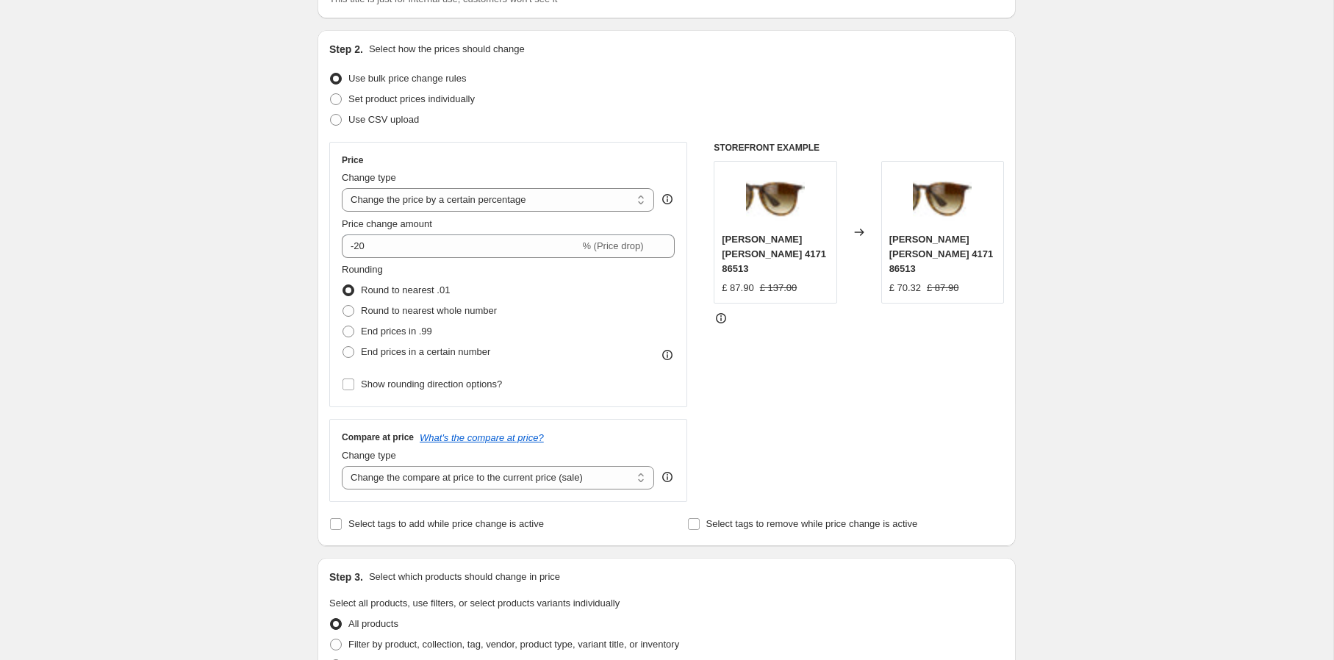
scroll to position [133, 0]
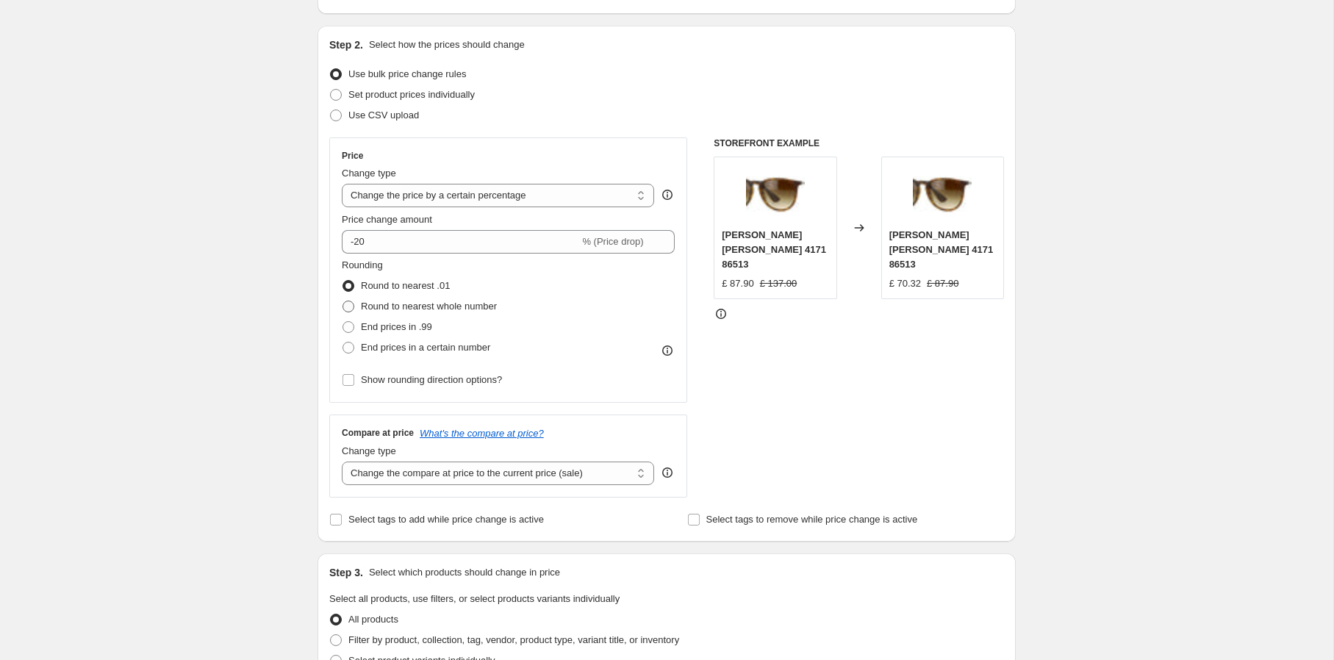
type input "Dior price drop Aus, UK, US -20%"
click at [473, 305] on span "Round to nearest whole number" at bounding box center [429, 306] width 136 height 11
click at [343, 301] on input "Round to nearest whole number" at bounding box center [342, 301] width 1 height 1
radio input "true"
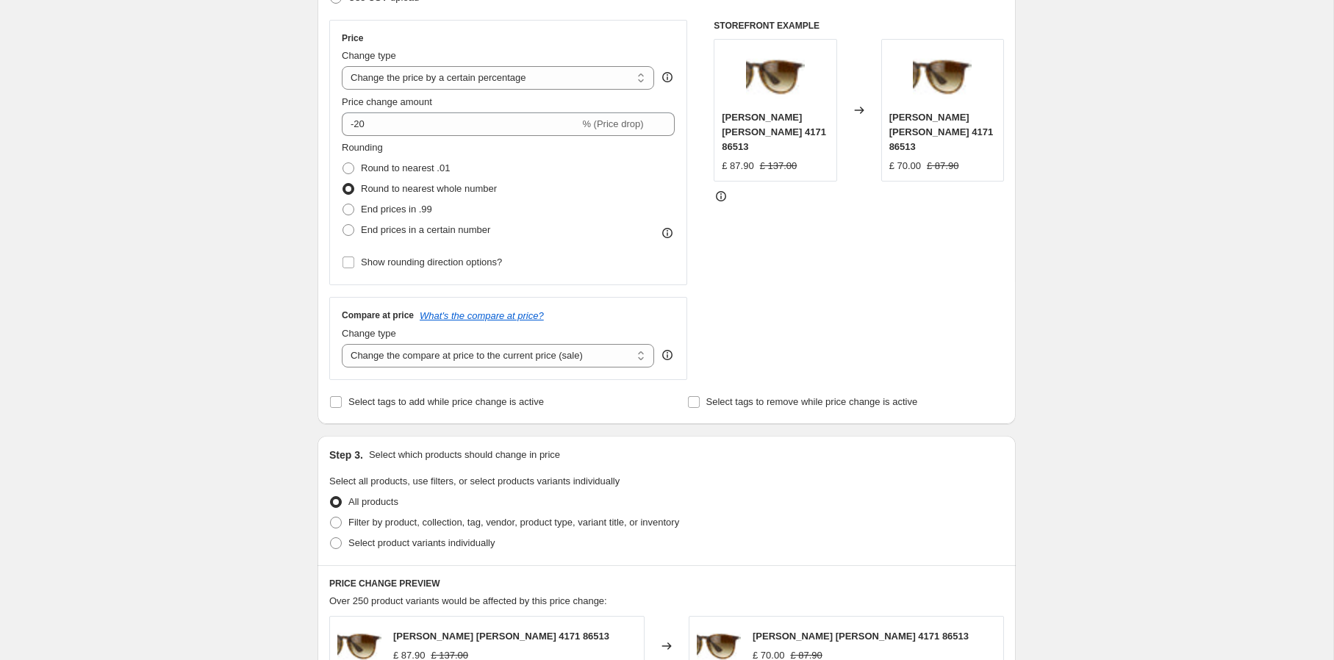
scroll to position [261, 0]
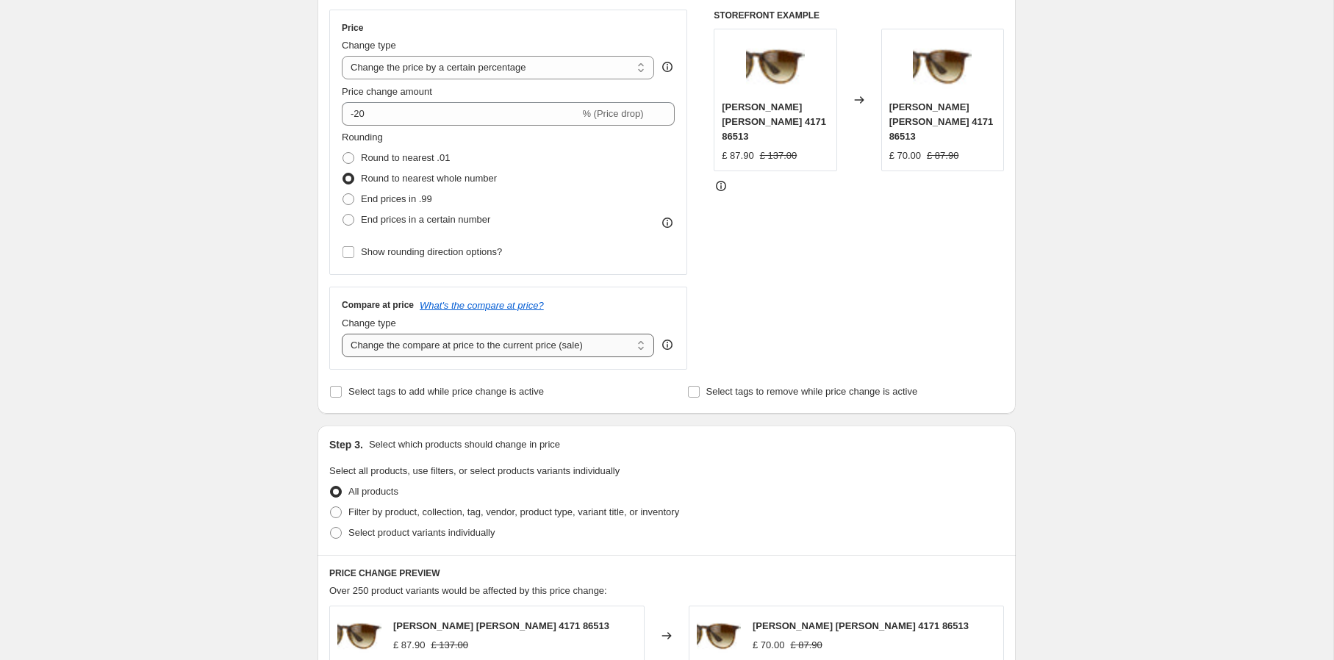
click at [478, 345] on select "Change the compare at price to the current price (sale) Change the compare at p…" at bounding box center [498, 346] width 312 height 24
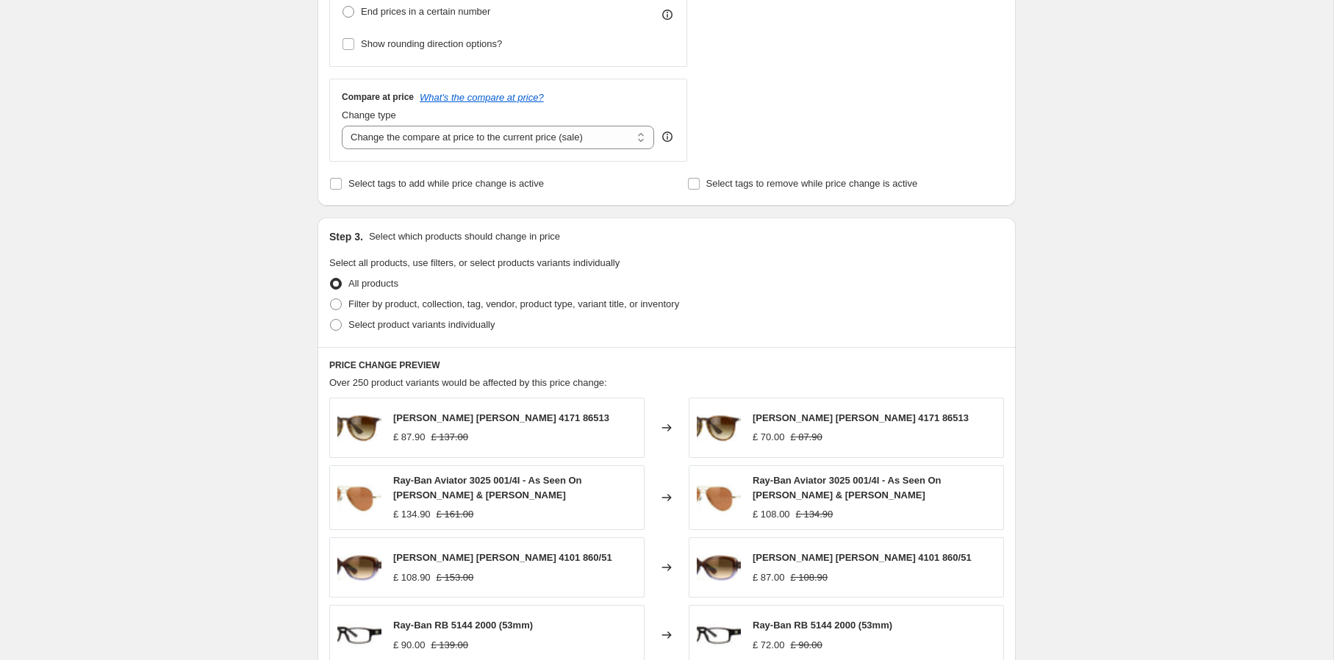
scroll to position [472, 0]
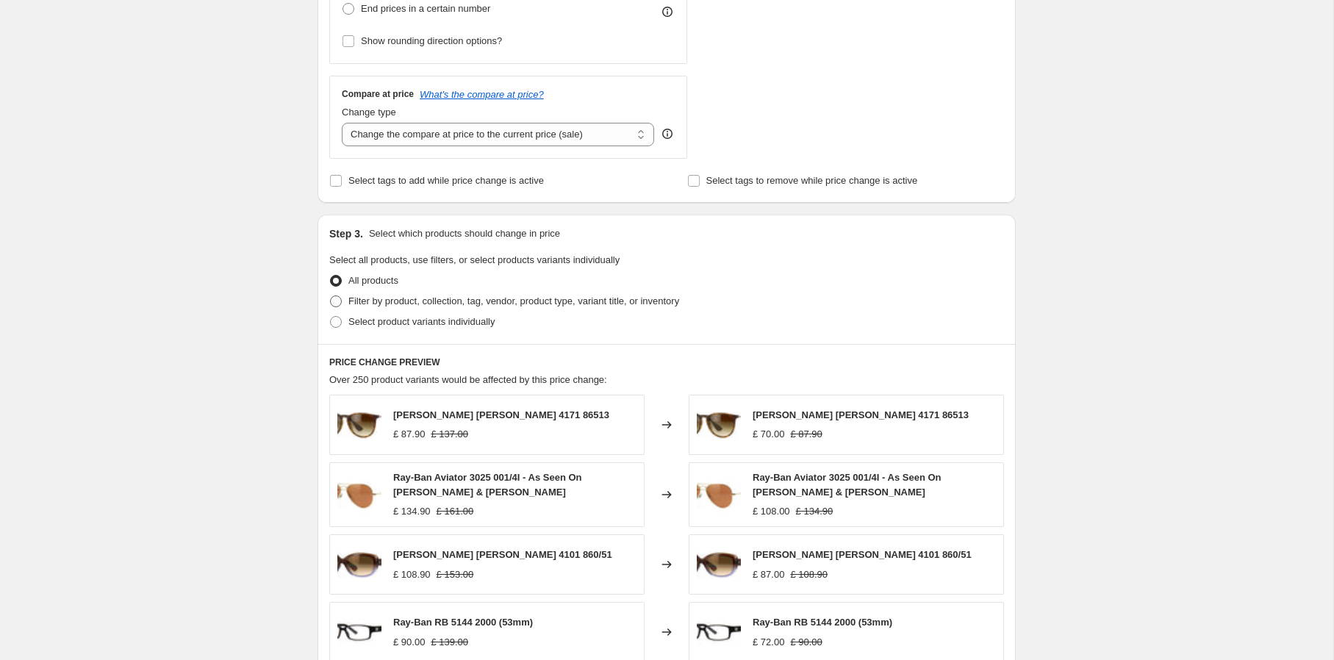
click at [476, 298] on span "Filter by product, collection, tag, vendor, product type, variant title, or inv…" at bounding box center [513, 300] width 331 height 11
click at [331, 296] on input "Filter by product, collection, tag, vendor, product type, variant title, or inv…" at bounding box center [330, 295] width 1 height 1
radio input "true"
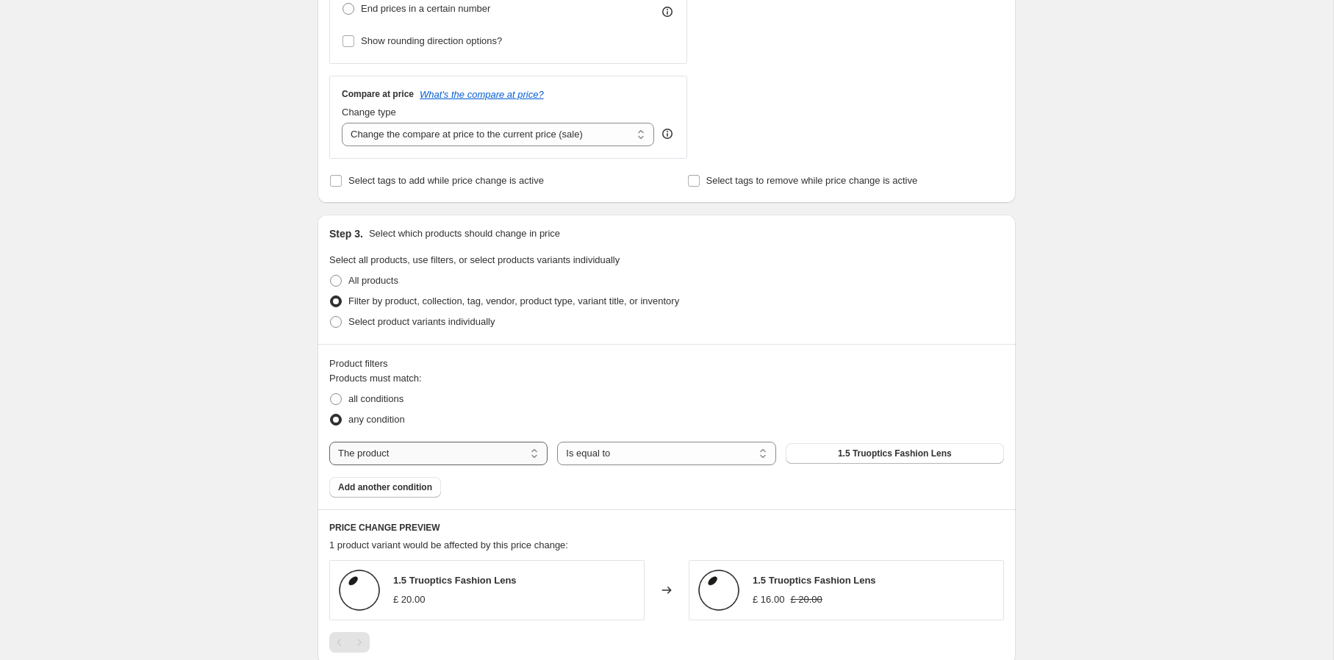
click at [478, 445] on select "The product The product's collection The product's tag The product's vendor The…" at bounding box center [438, 454] width 218 height 24
select select "vendor"
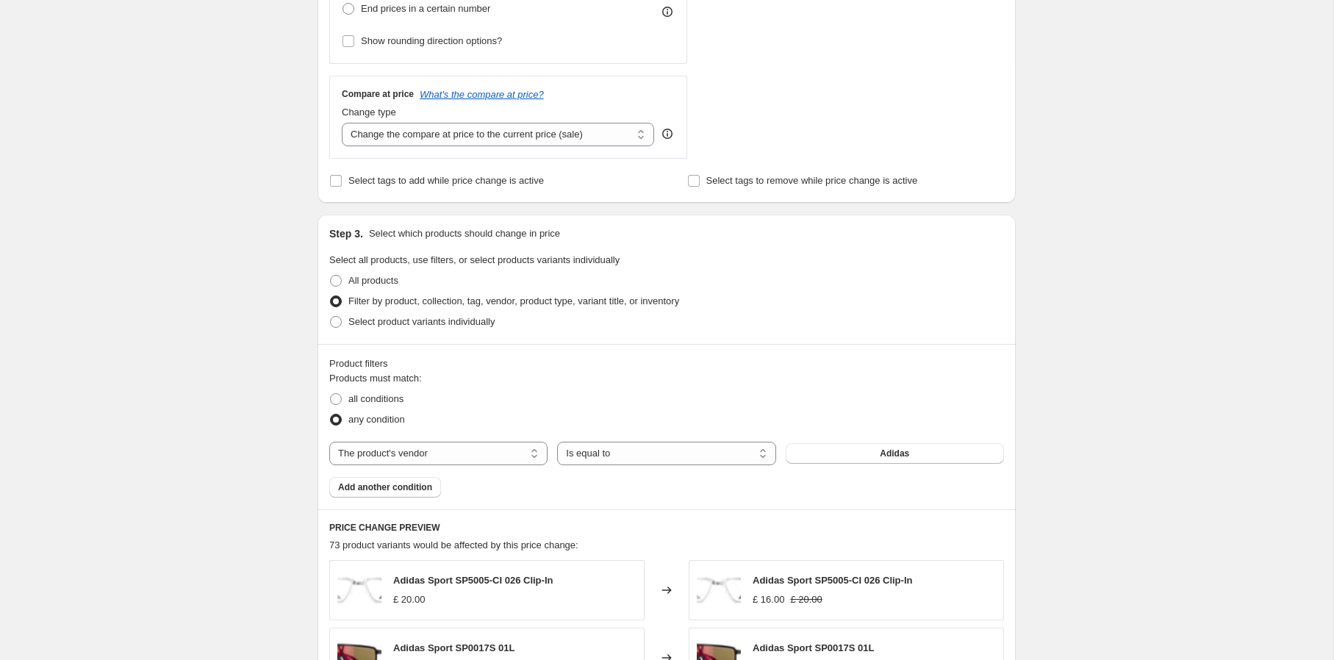
click at [818, 455] on button "Adidas" at bounding box center [895, 453] width 218 height 21
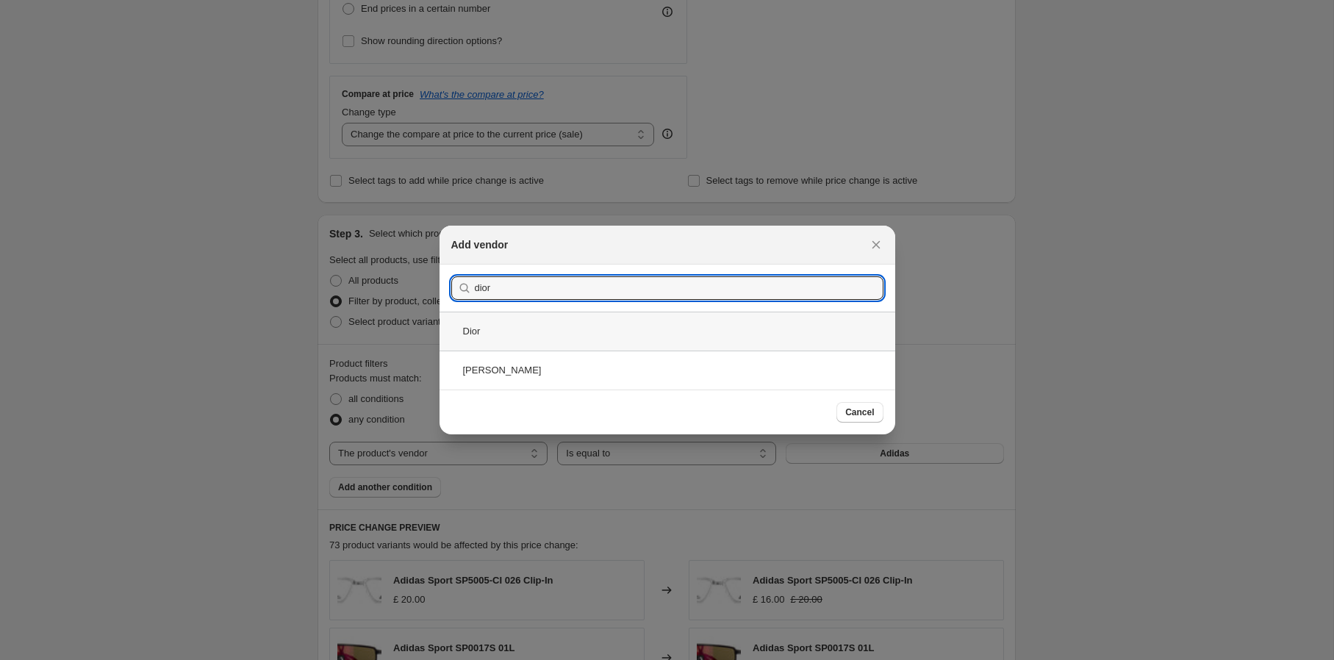
type input "dior"
click at [555, 332] on div "Dior" at bounding box center [667, 331] width 456 height 39
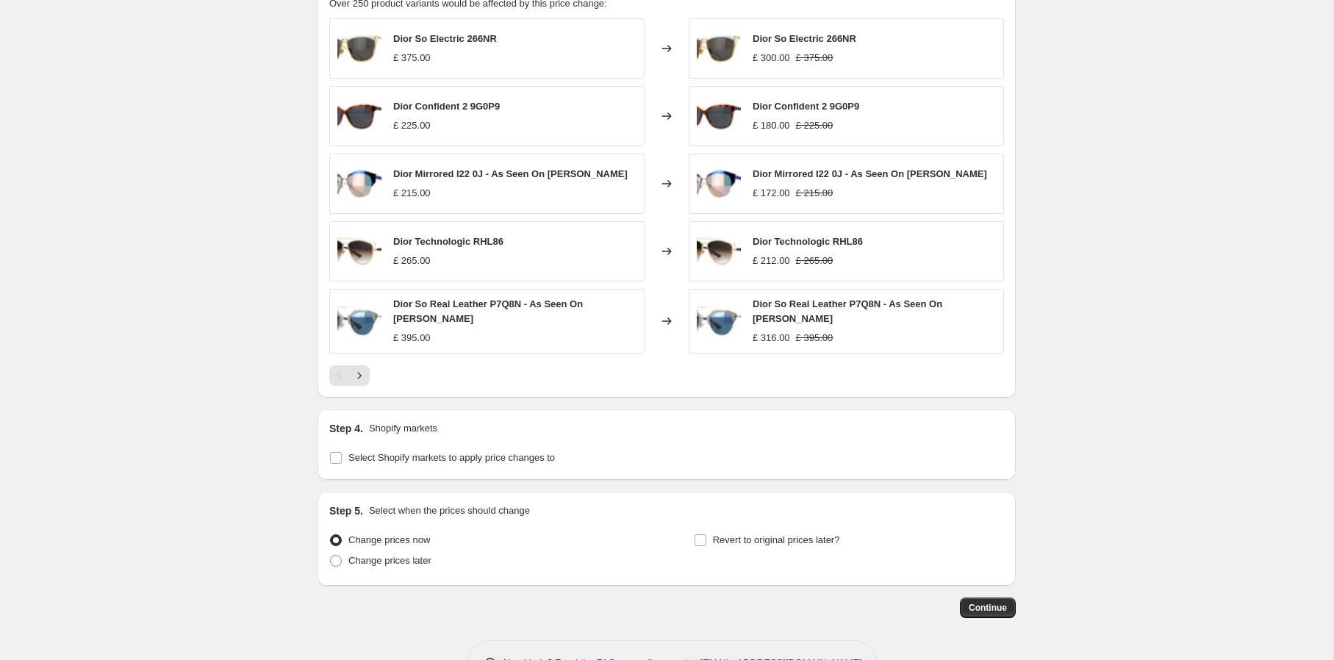
scroll to position [1038, 0]
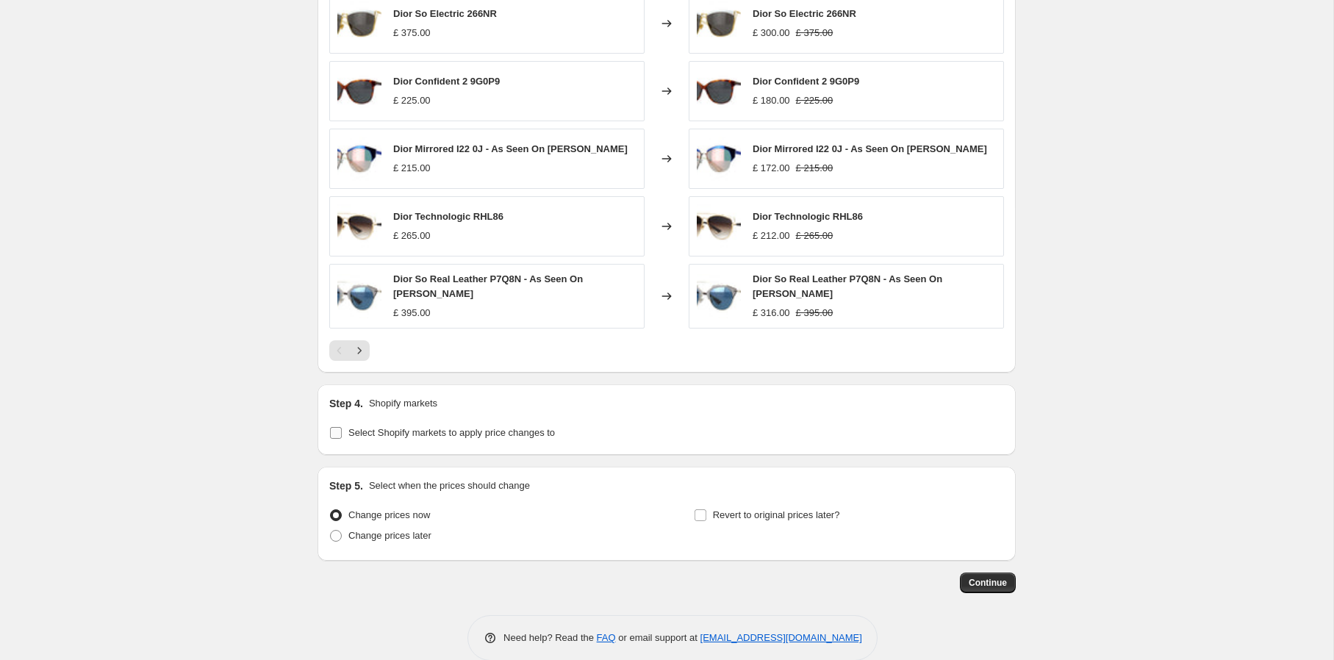
click at [522, 431] on span "Select Shopify markets to apply price changes to" at bounding box center [451, 432] width 207 height 11
click at [342, 431] on input "Select Shopify markets to apply price changes to" at bounding box center [336, 433] width 12 height 12
checkbox input "true"
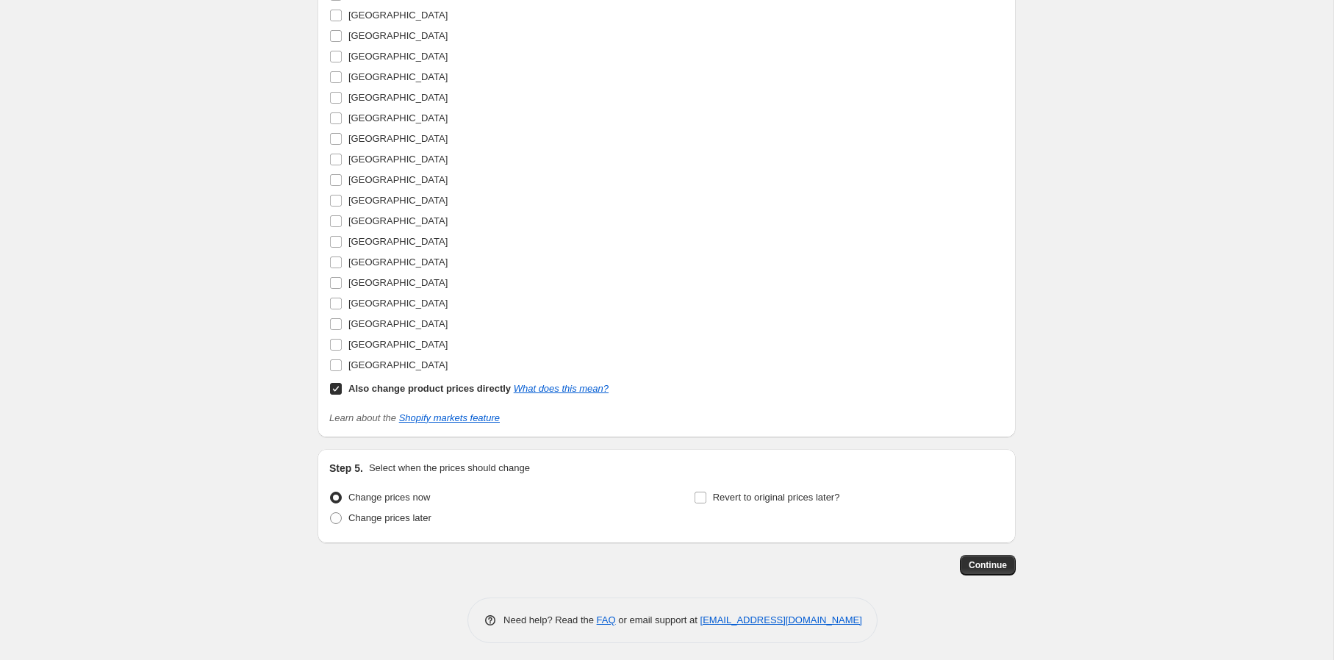
scroll to position [2134, 0]
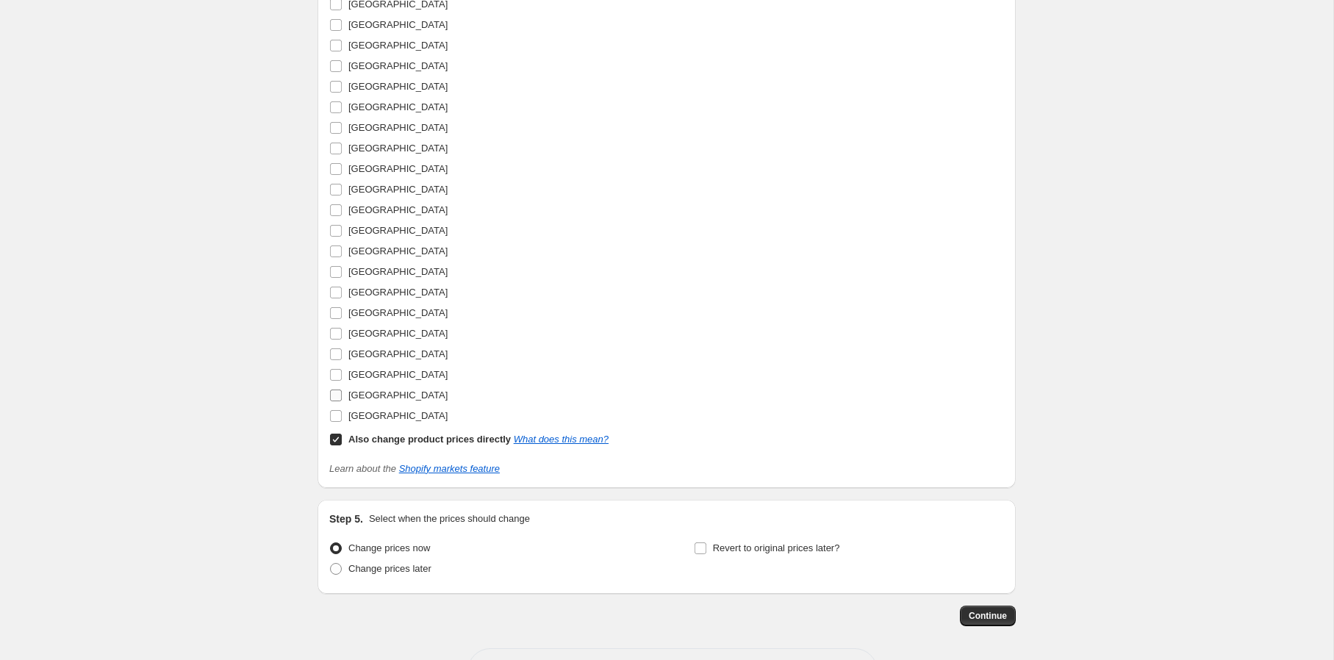
click at [337, 390] on input "United States" at bounding box center [336, 396] width 12 height 12
checkbox input "true"
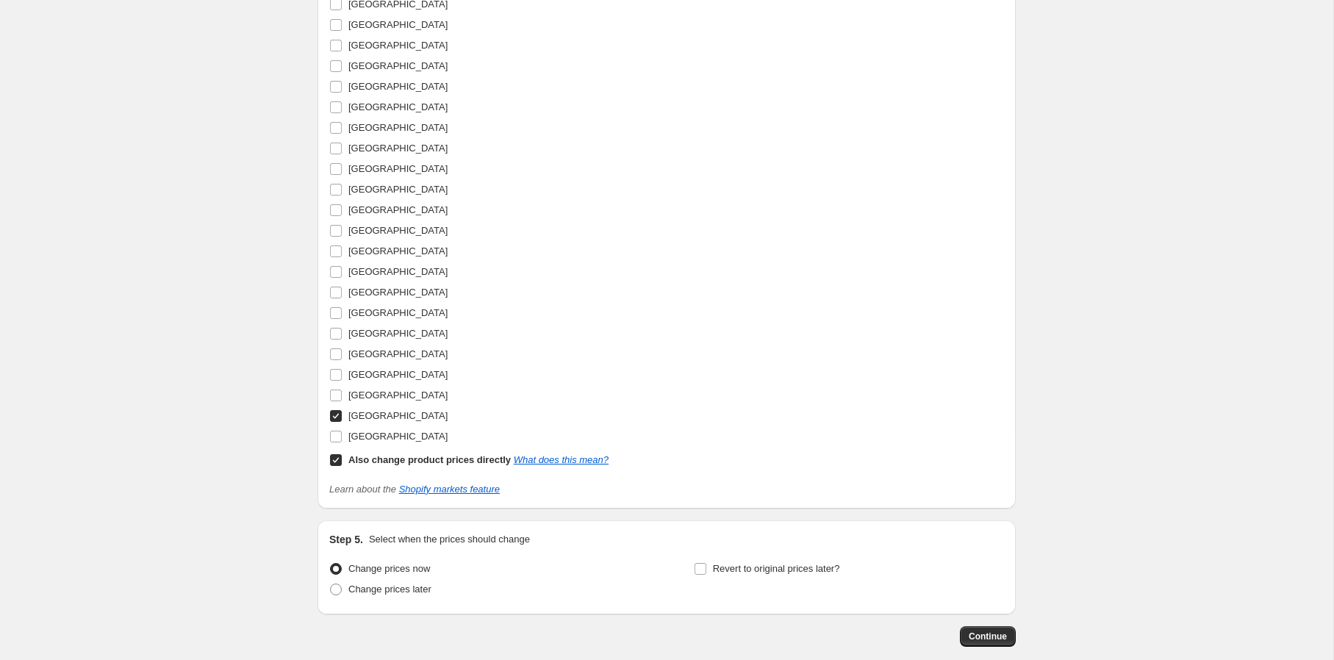
scroll to position [2154, 0]
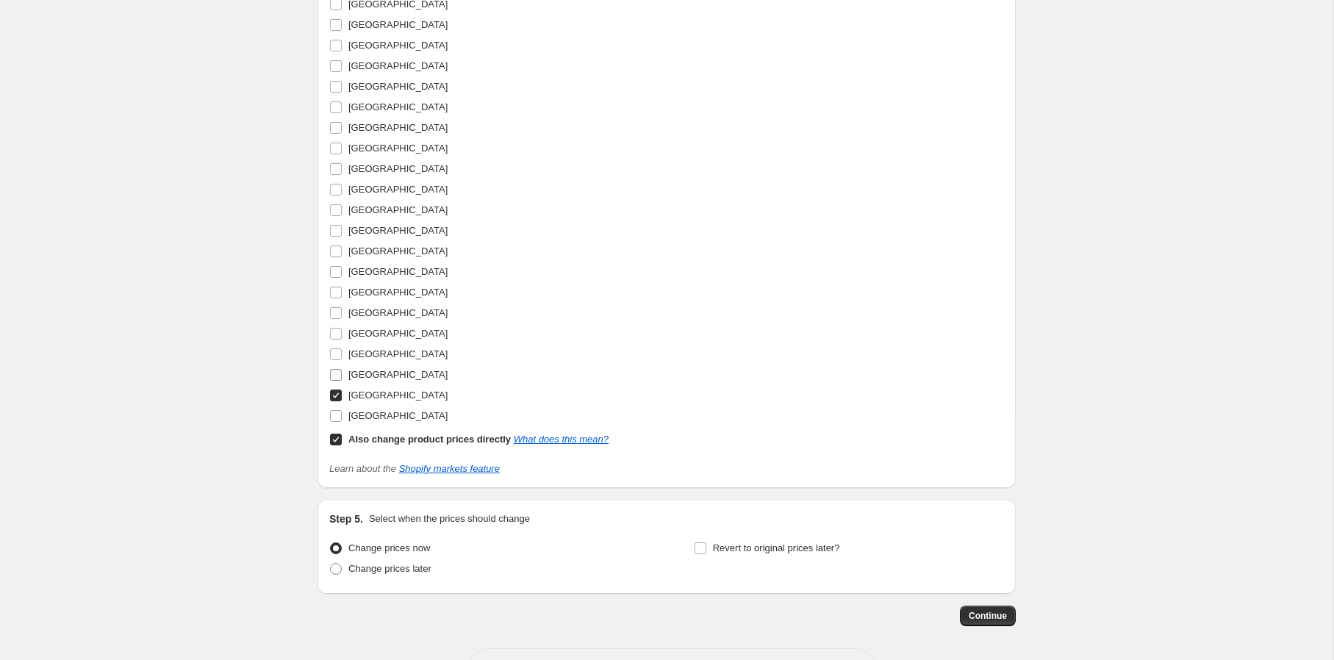
click at [334, 371] on input "United Kingdom" at bounding box center [336, 375] width 12 height 12
checkbox input "true"
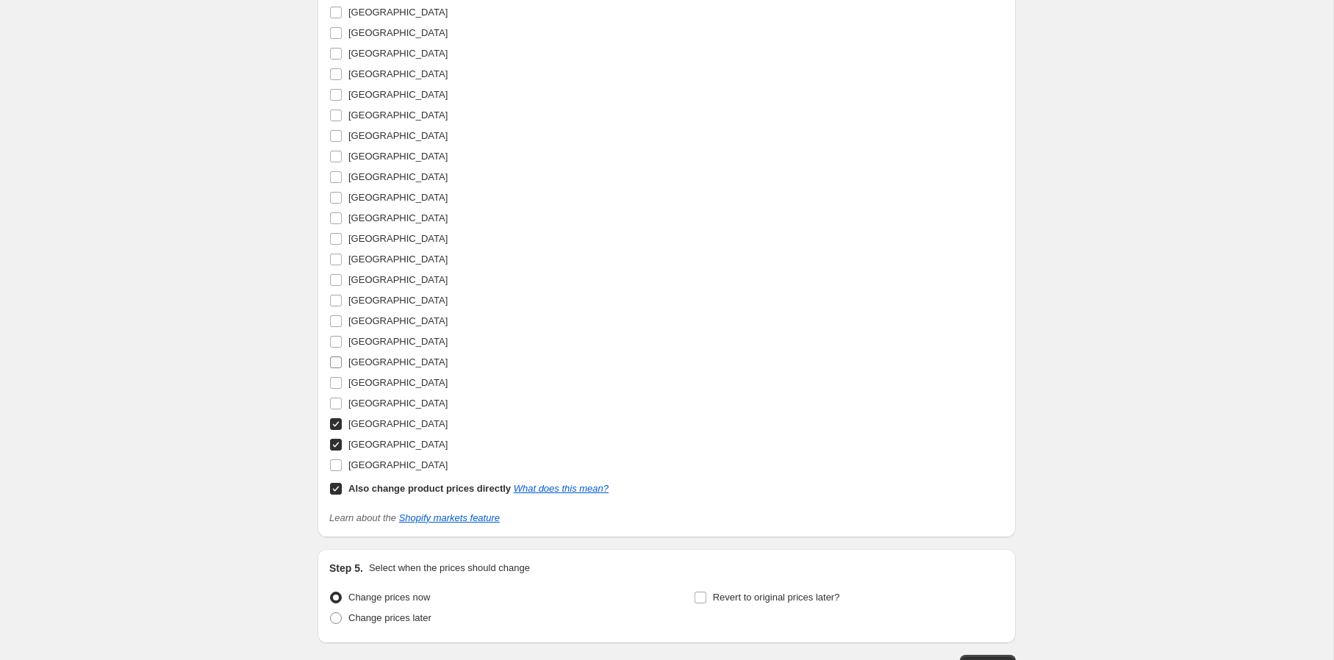
scroll to position [2108, 0]
click at [337, 230] on input "Singapore" at bounding box center [336, 236] width 12 height 12
checkbox input "true"
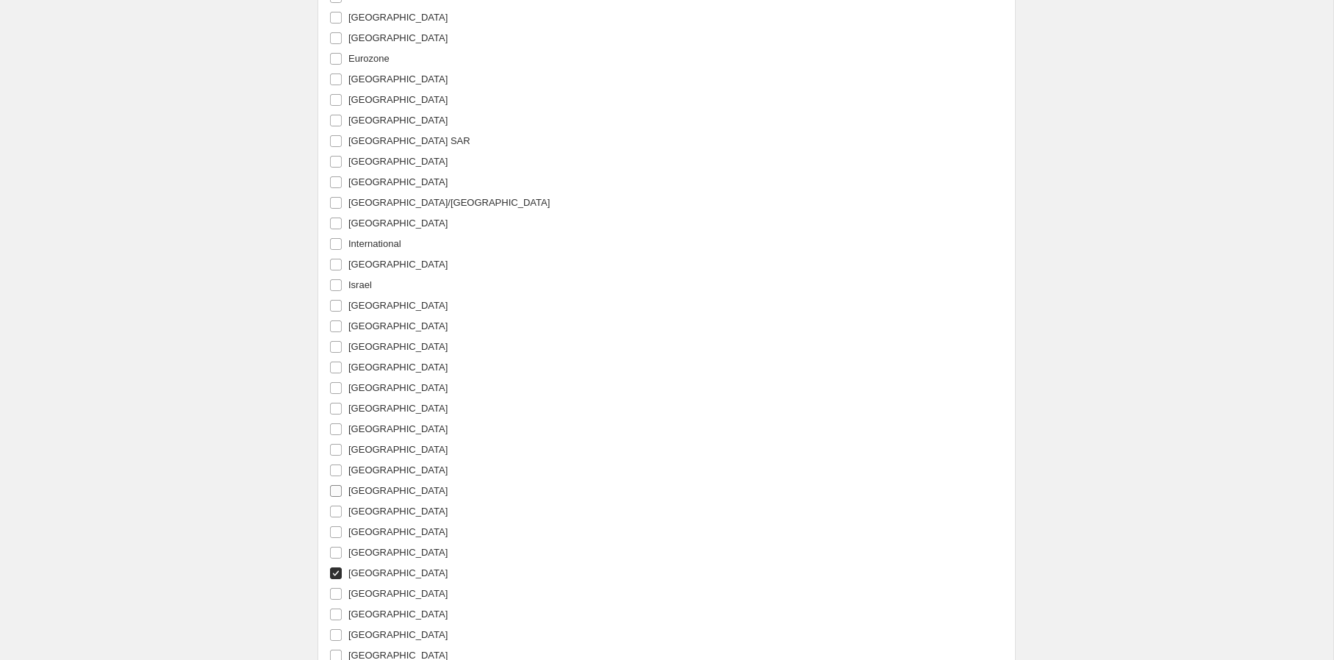
scroll to position [1704, 0]
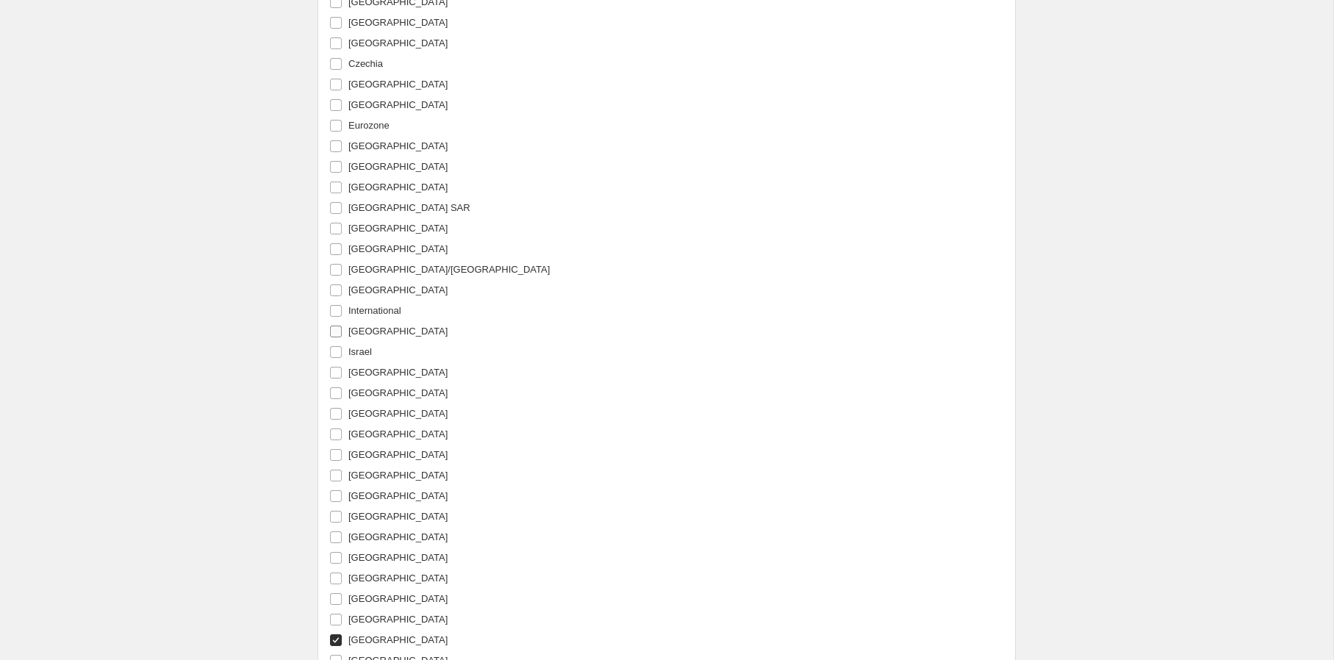
click at [333, 325] on span at bounding box center [335, 331] width 13 height 13
click at [333, 326] on input "Ireland" at bounding box center [336, 332] width 12 height 12
checkbox input "true"
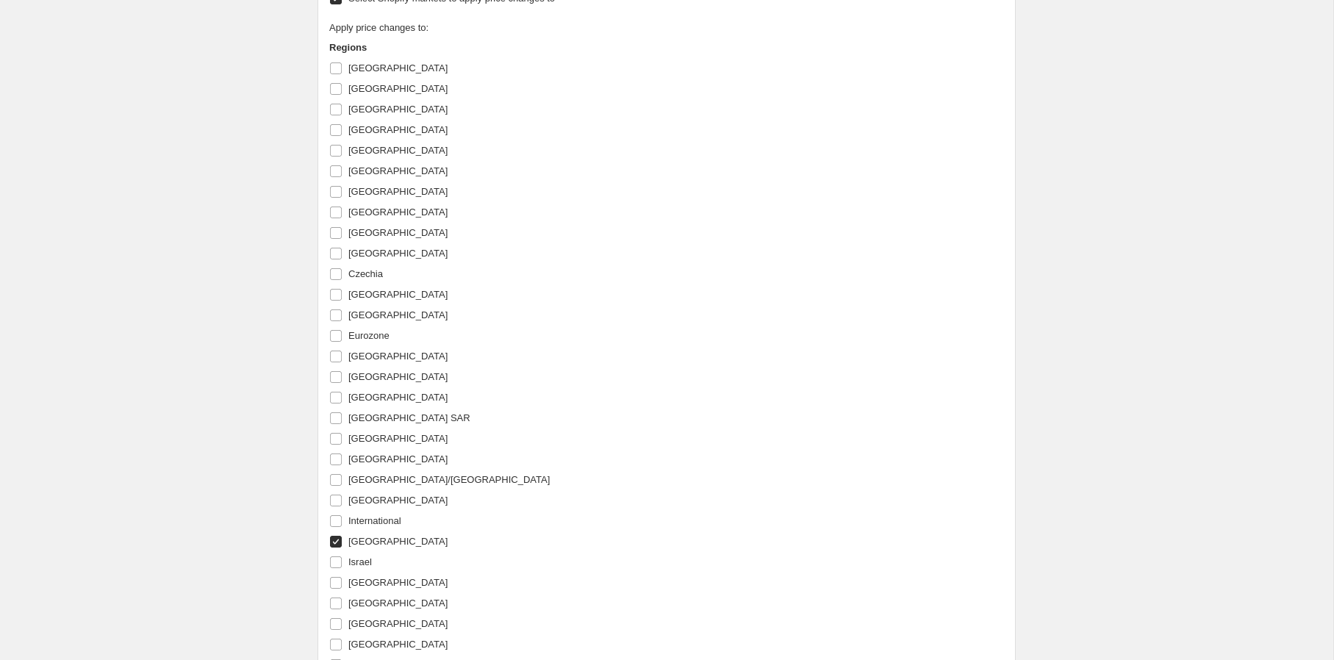
scroll to position [1488, 0]
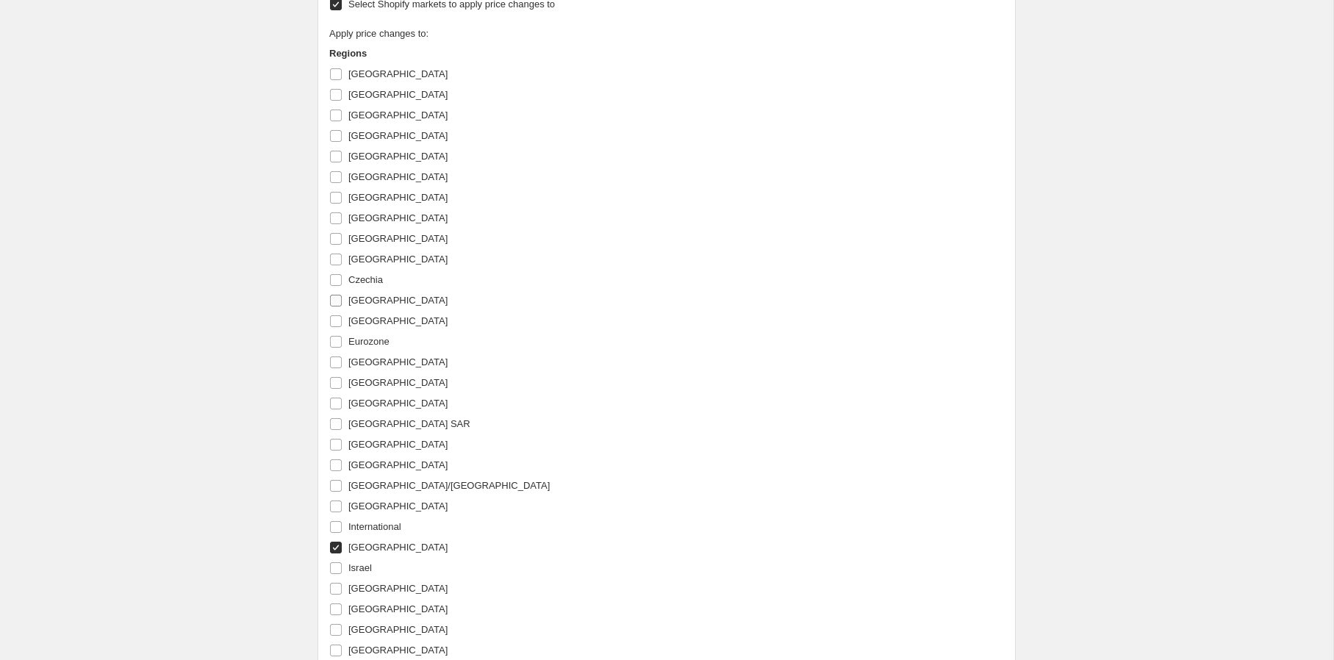
click at [332, 295] on input "Denmark" at bounding box center [336, 301] width 12 height 12
checkbox input "true"
click at [339, 68] on input "Australia" at bounding box center [336, 74] width 12 height 12
checkbox input "true"
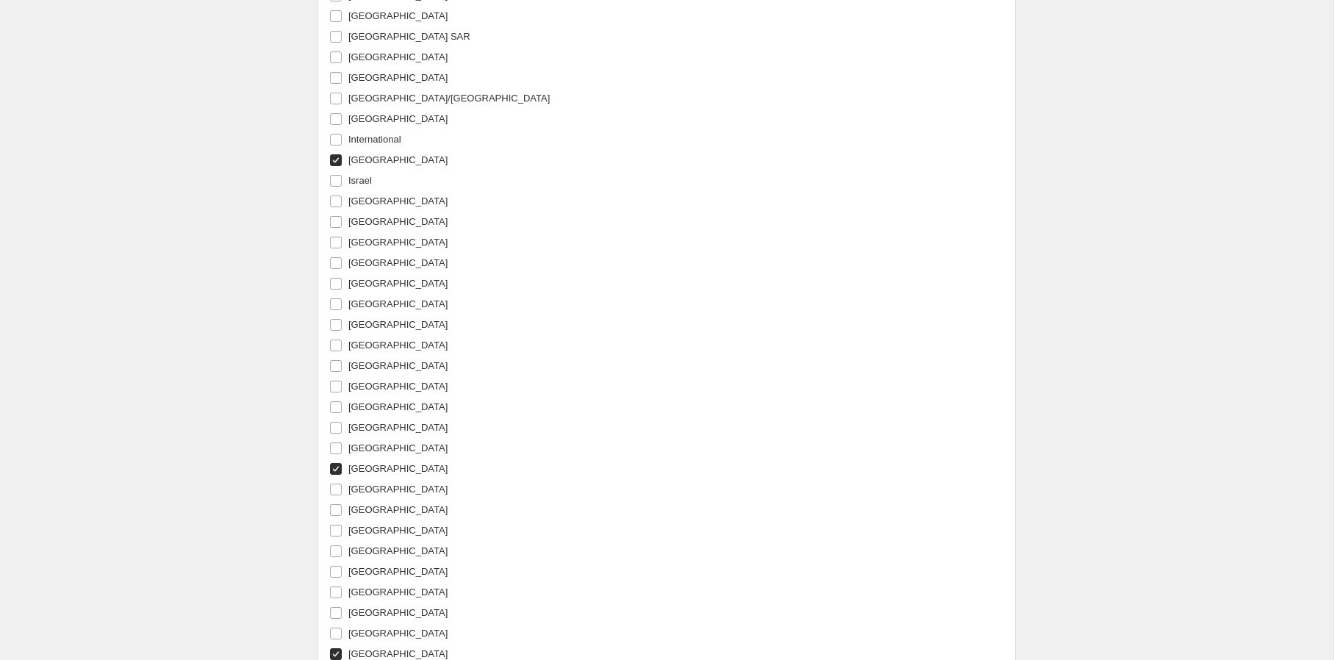
scroll to position [2200, 0]
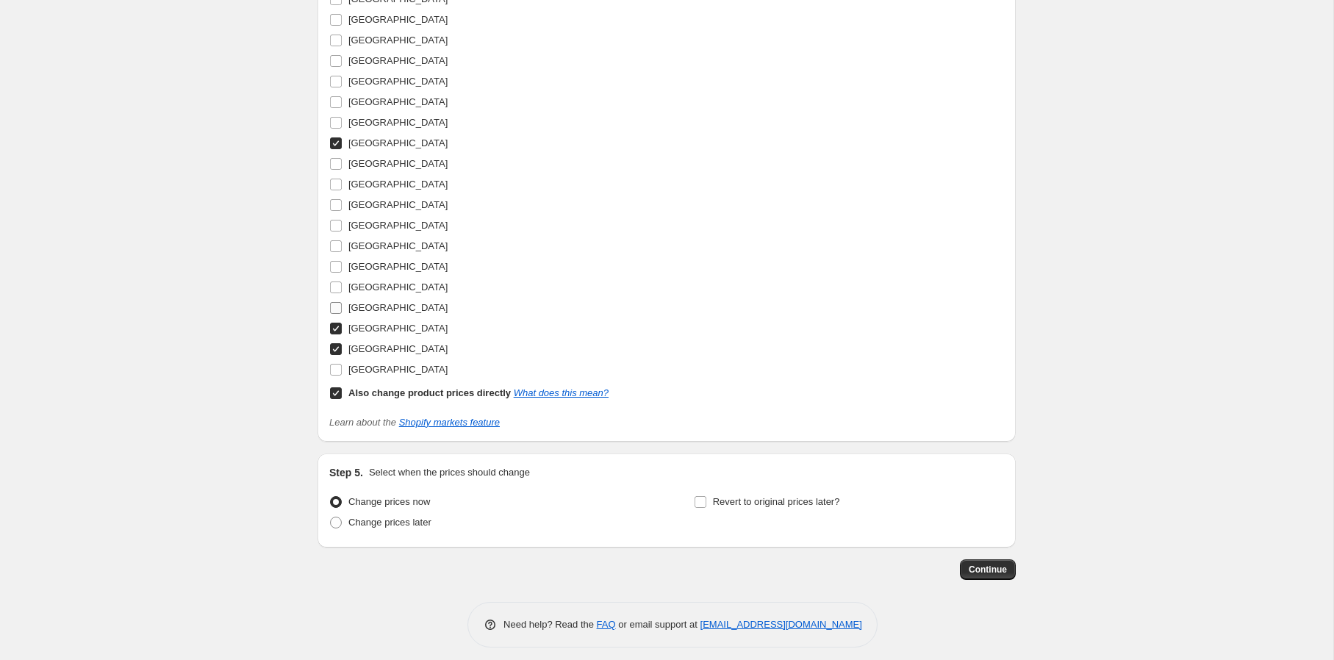
click at [391, 304] on span "United Arab Emirates" at bounding box center [397, 307] width 99 height 11
click at [342, 304] on input "United Arab Emirates" at bounding box center [336, 308] width 12 height 12
checkbox input "true"
click at [390, 163] on span "South Africa" at bounding box center [397, 163] width 99 height 11
click at [342, 163] on input "South Africa" at bounding box center [336, 164] width 12 height 12
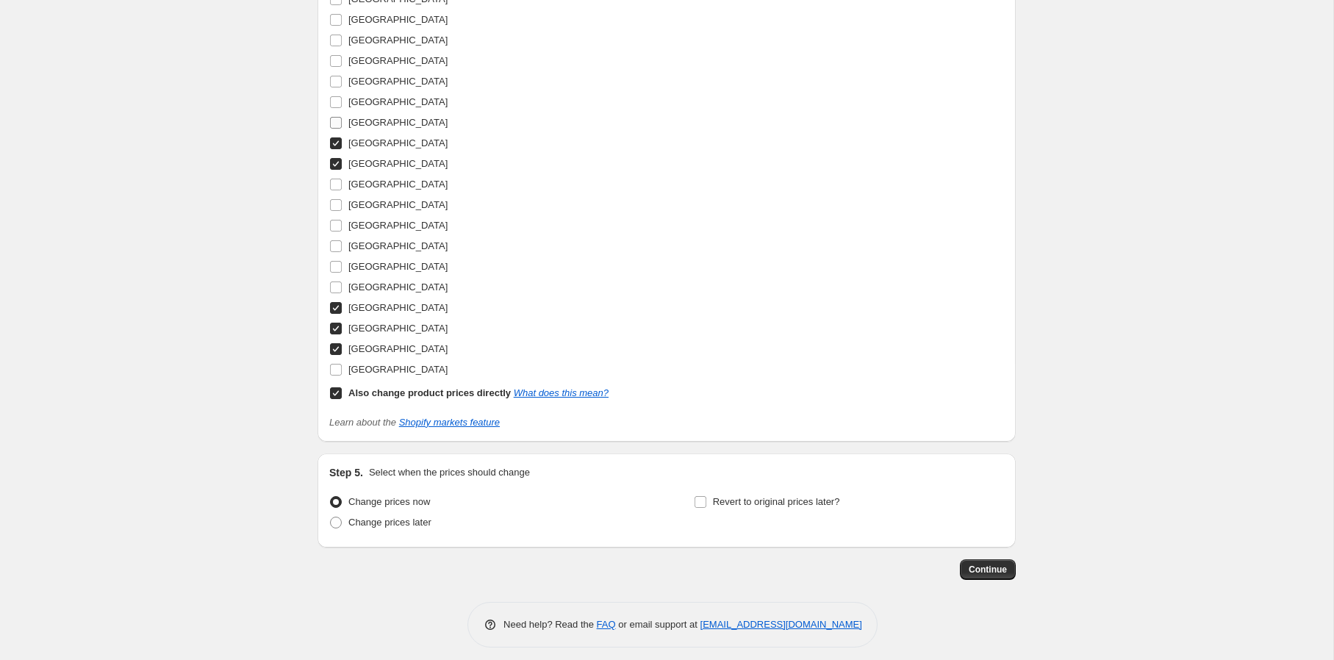
click at [398, 122] on span "Saudi Arabia" at bounding box center [397, 122] width 99 height 11
click at [386, 157] on span "South Africa" at bounding box center [397, 164] width 99 height 15
click at [342, 158] on input "South Africa" at bounding box center [336, 164] width 12 height 12
checkbox input "false"
click at [389, 118] on span "Saudi Arabia" at bounding box center [397, 122] width 99 height 11
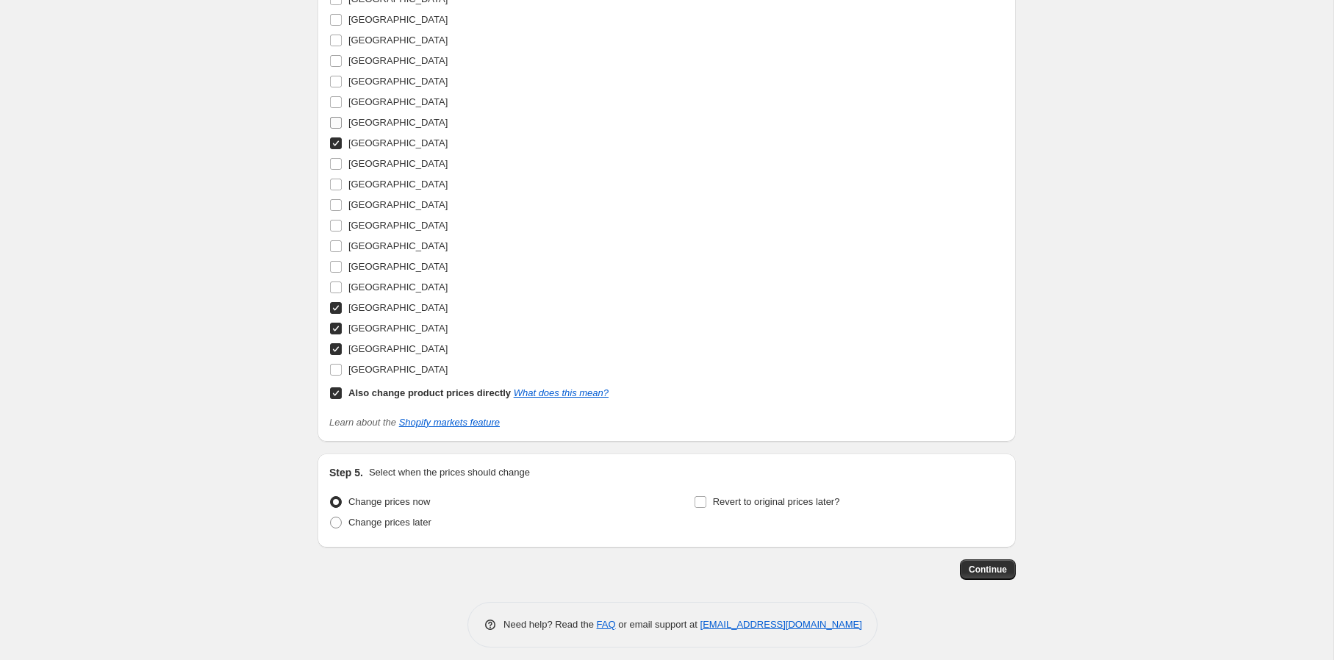
click at [342, 118] on input "Saudi Arabia" at bounding box center [336, 123] width 12 height 12
checkbox input "true"
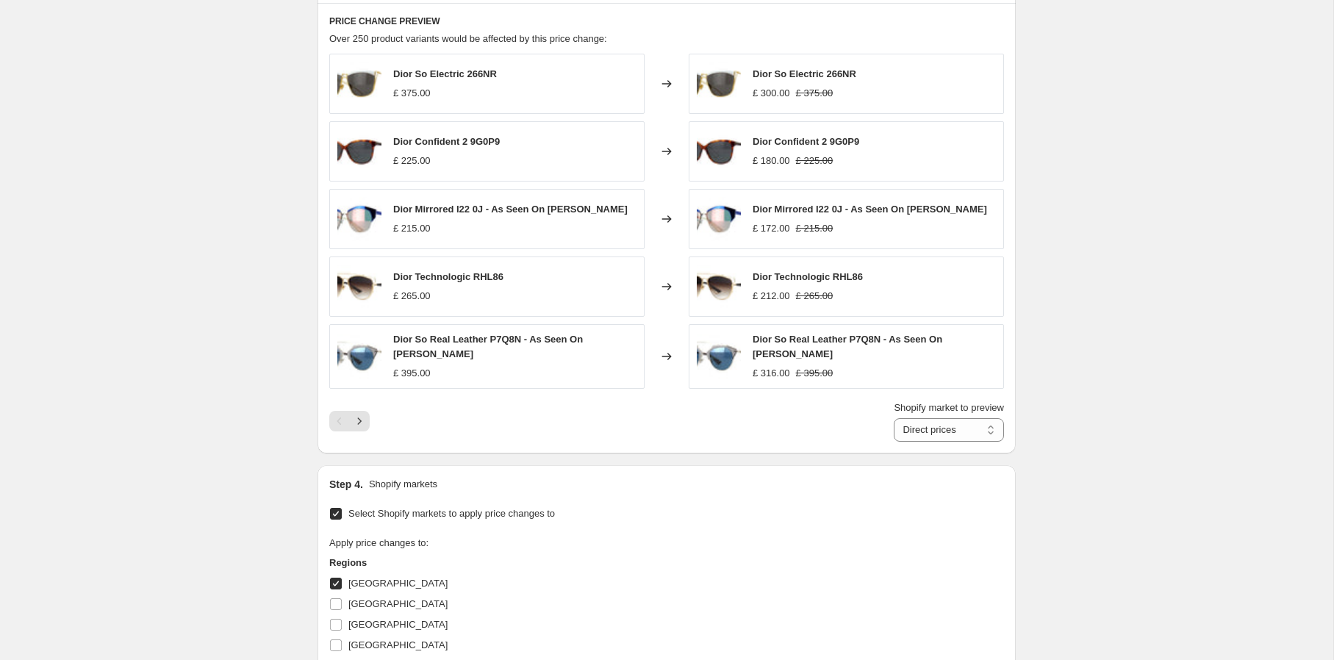
scroll to position [842, 0]
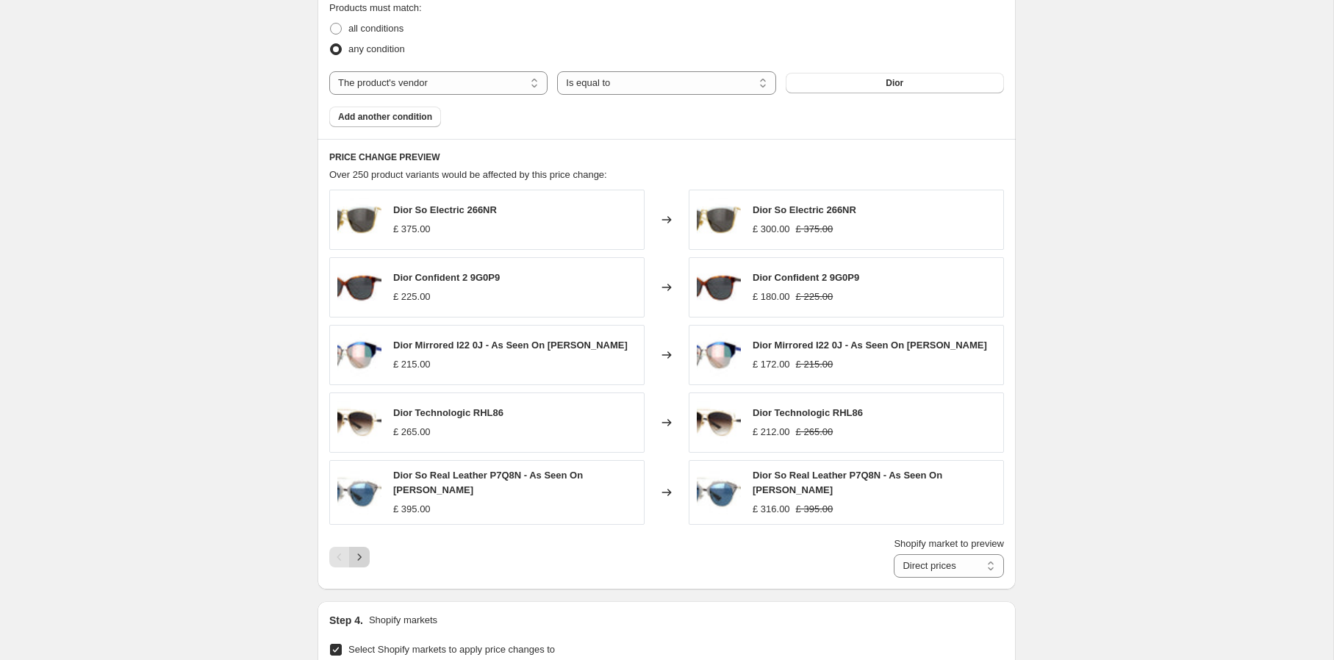
click at [362, 554] on icon "Next" at bounding box center [359, 557] width 15 height 15
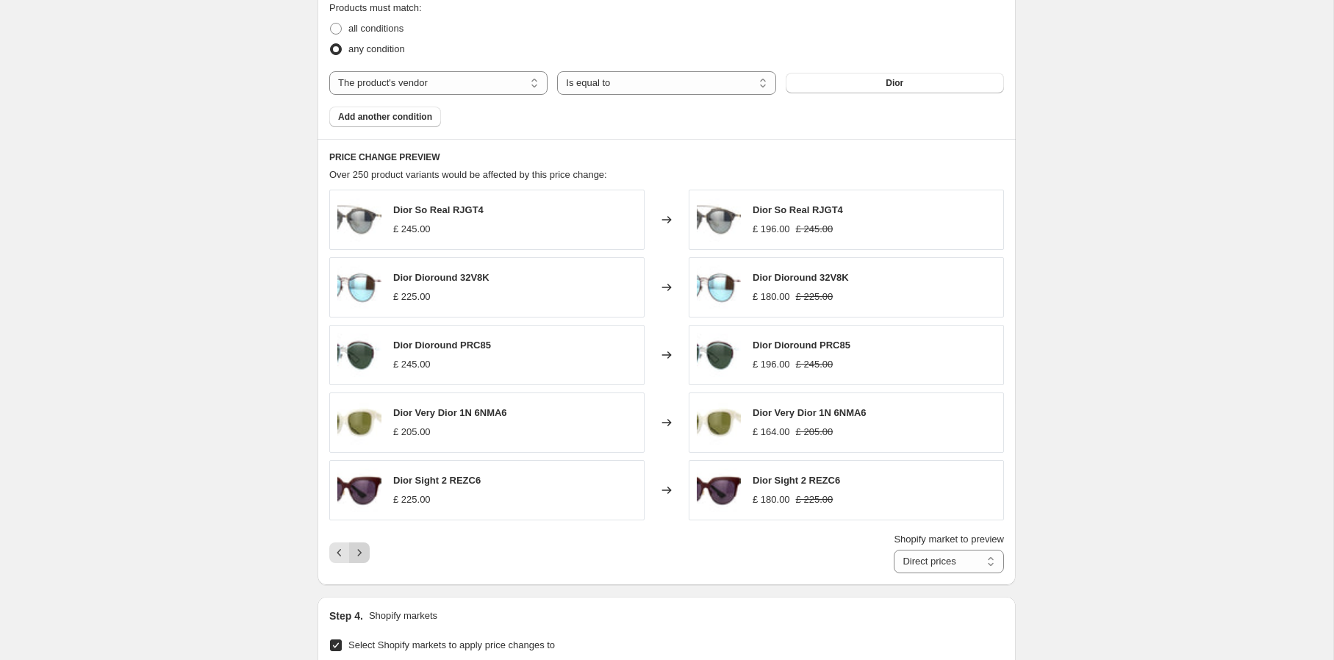
click at [362, 554] on icon "Next" at bounding box center [359, 552] width 15 height 15
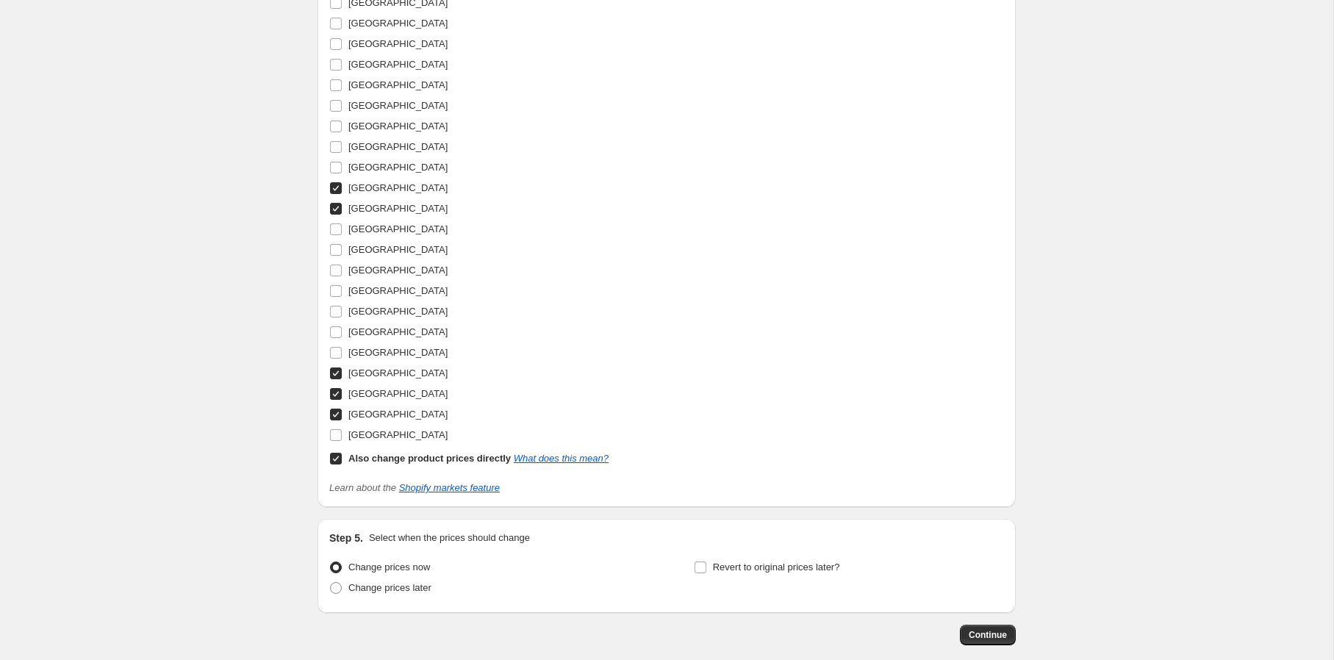
scroll to position [2205, 0]
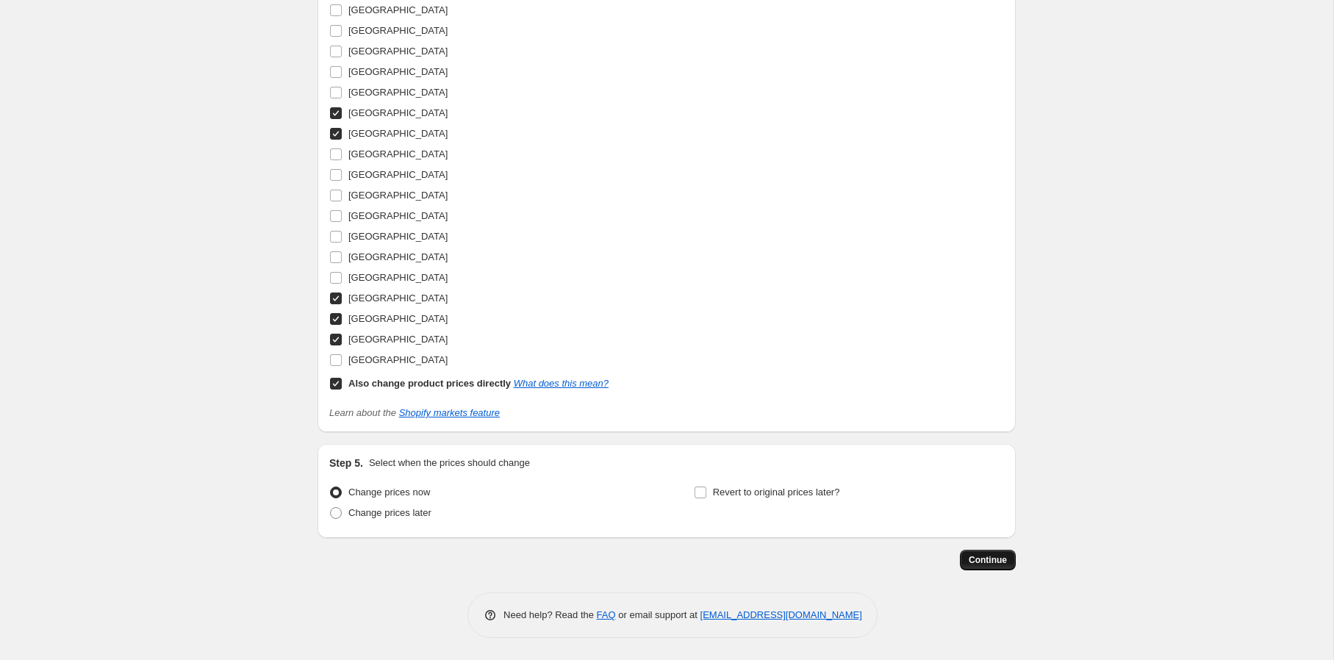
click at [994, 565] on span "Continue" at bounding box center [988, 560] width 38 height 12
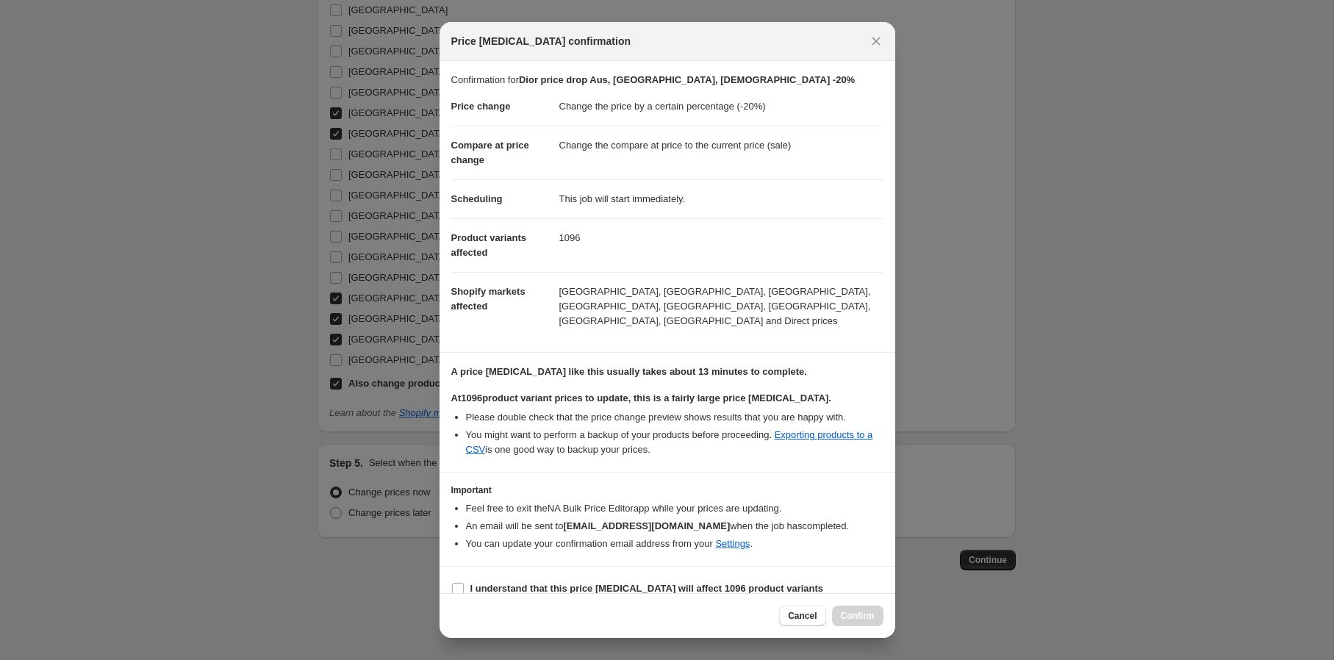
scroll to position [3, 0]
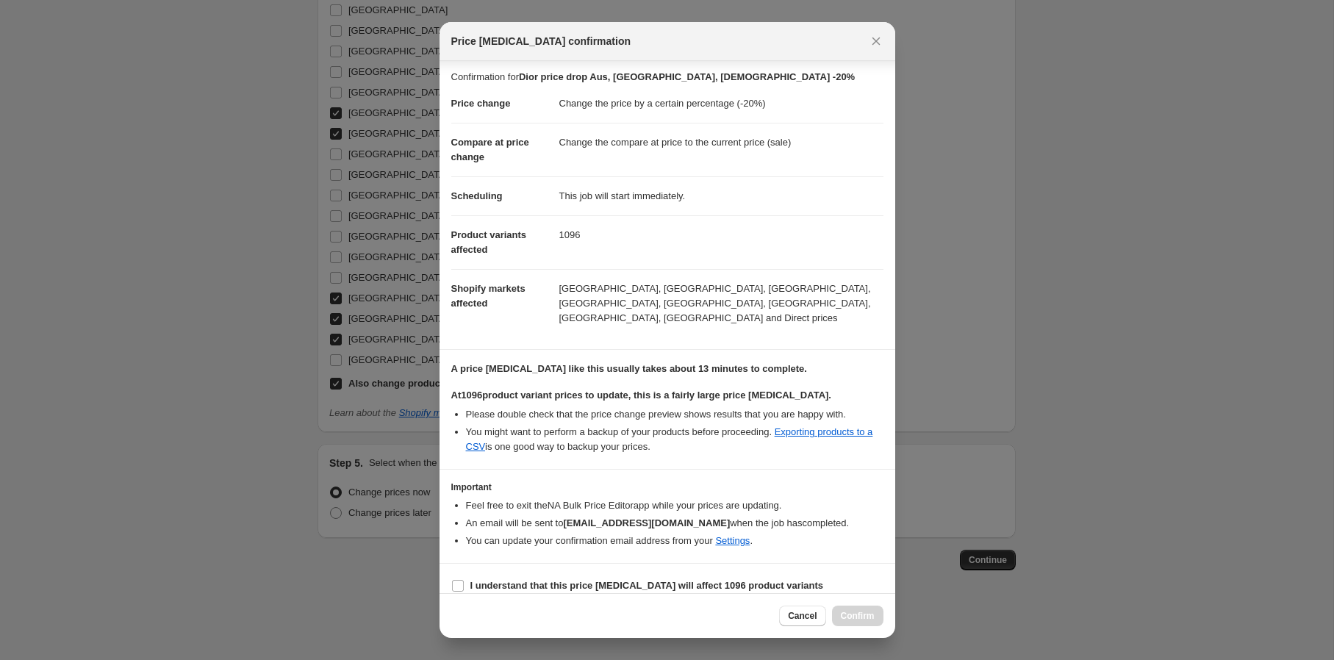
drag, startPoint x: 523, startPoint y: 568, endPoint x: 714, endPoint y: 604, distance: 195.2
click at [525, 580] on b "I understand that this price change job will affect 1096 product variants" at bounding box center [647, 585] width 354 height 11
click at [464, 580] on input "I understand that this price change job will affect 1096 product variants" at bounding box center [458, 586] width 12 height 12
checkbox input "true"
click at [845, 620] on span "Confirm" at bounding box center [858, 616] width 34 height 12
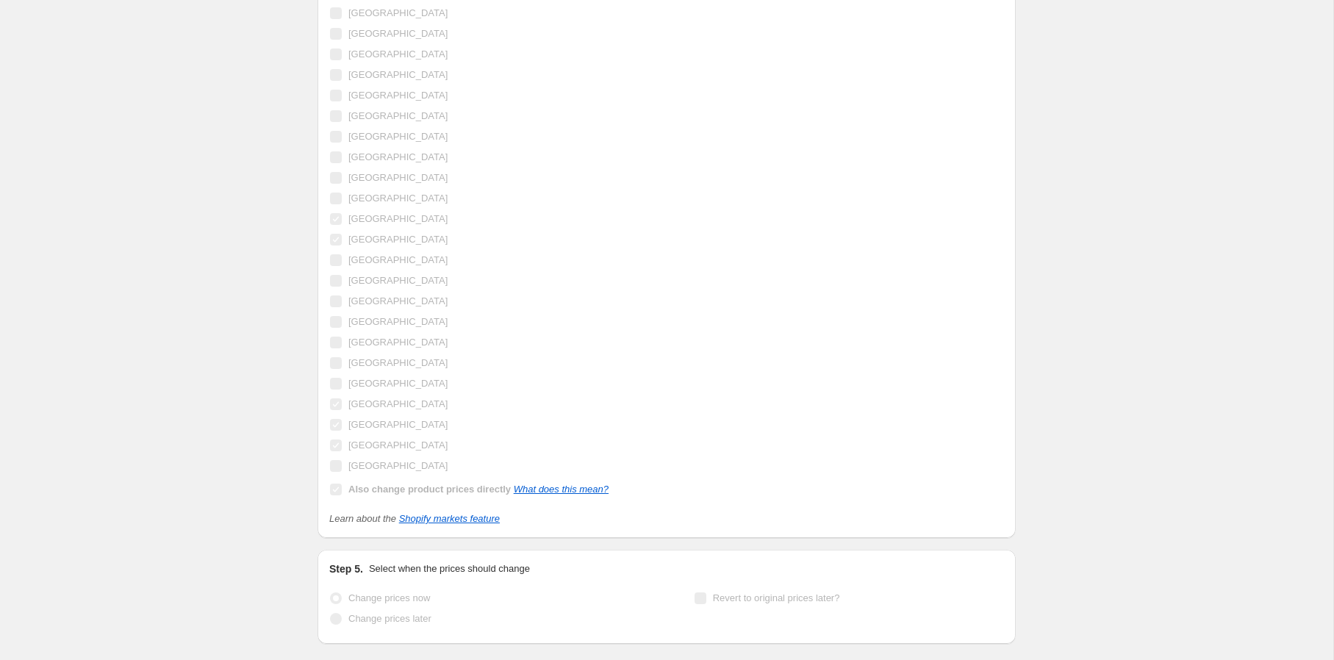
scroll to position [2243, 0]
